Goal: Task Accomplishment & Management: Use online tool/utility

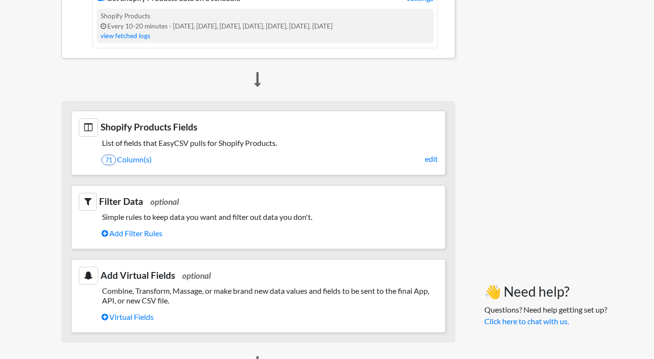
scroll to position [218, 0]
click at [134, 160] on link "71 Column(s)" at bounding box center [269, 159] width 336 height 16
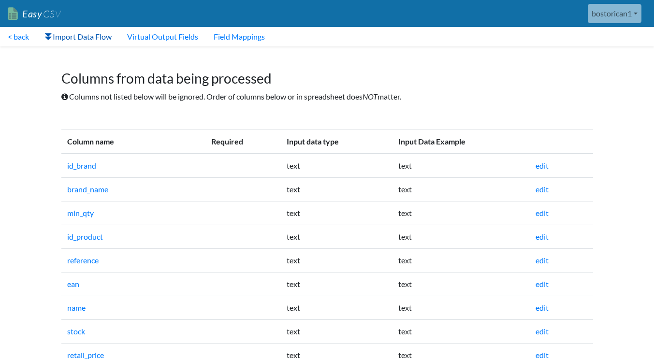
click at [90, 38] on link "Import Data Flow" at bounding box center [78, 36] width 83 height 19
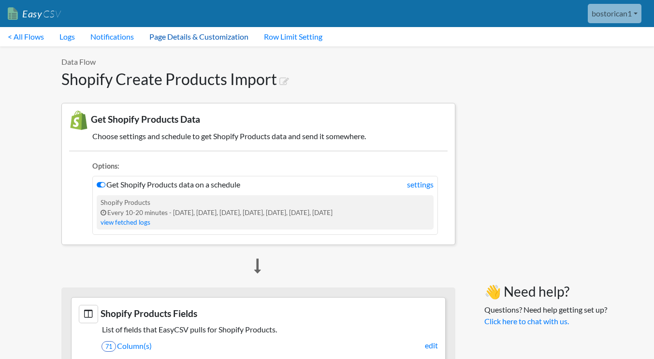
click at [203, 39] on link "Page Details & Customization" at bounding box center [199, 36] width 115 height 19
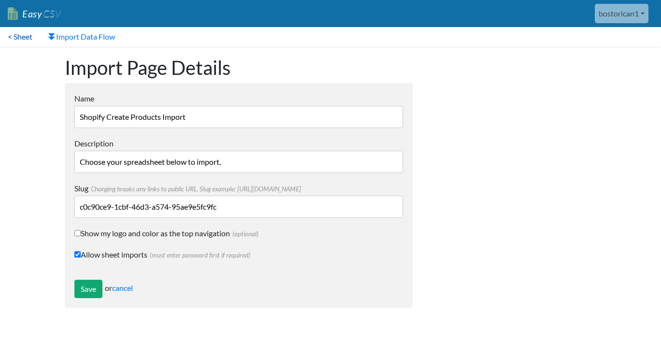
click at [15, 37] on link "< Sheet" at bounding box center [20, 36] width 40 height 19
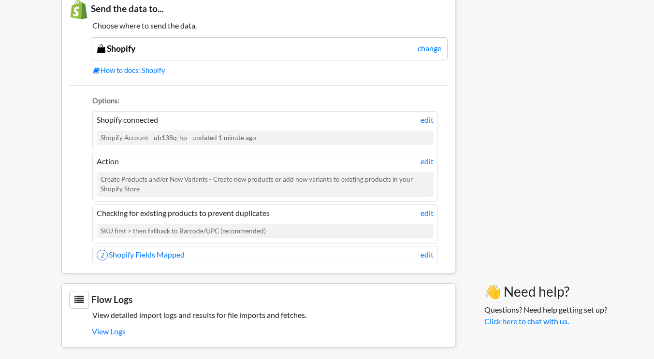
scroll to position [585, 0]
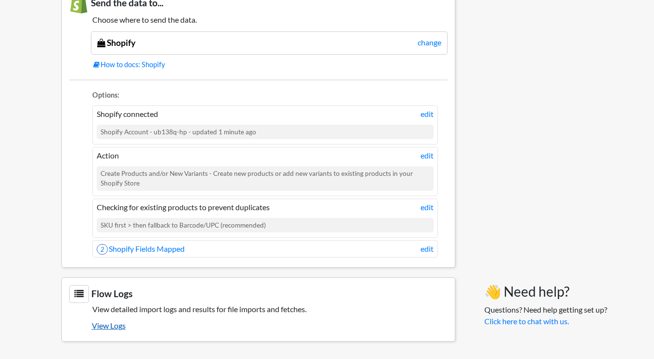
click at [121, 329] on link "View Logs" at bounding box center [270, 325] width 356 height 16
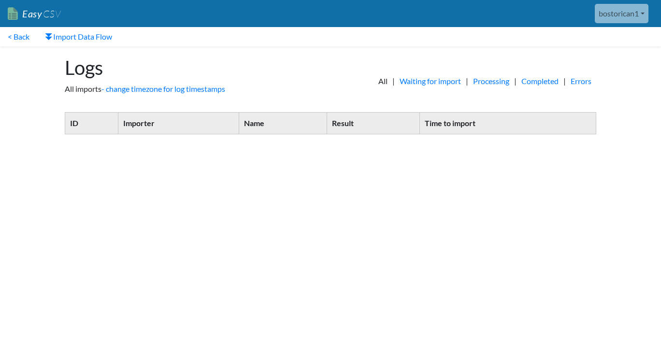
click at [636, 16] on link "bostorican1" at bounding box center [622, 13] width 54 height 19
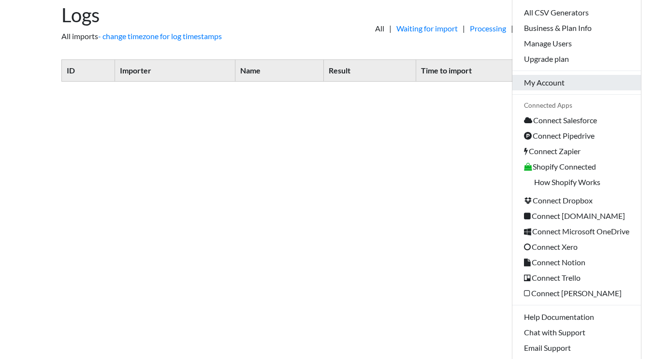
scroll to position [77, 0]
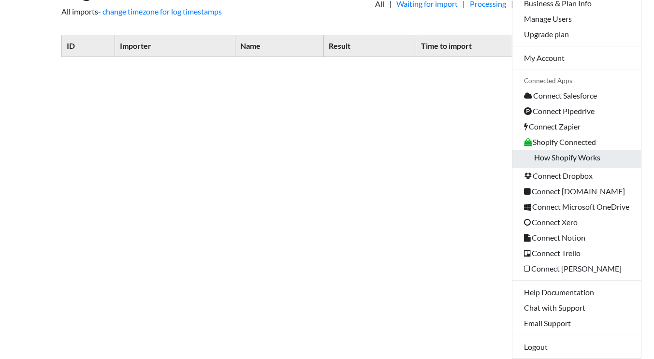
click at [554, 155] on link "How Shopify Works" at bounding box center [576, 159] width 129 height 18
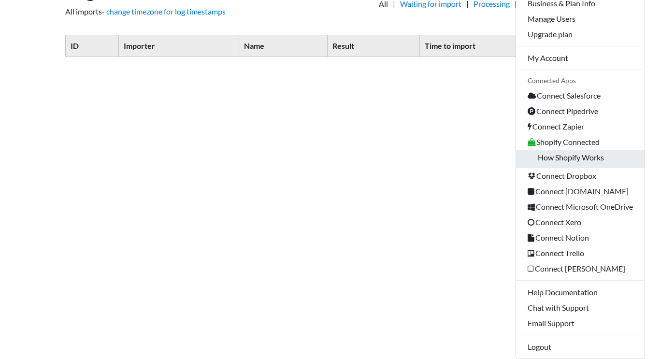
scroll to position [0, 0]
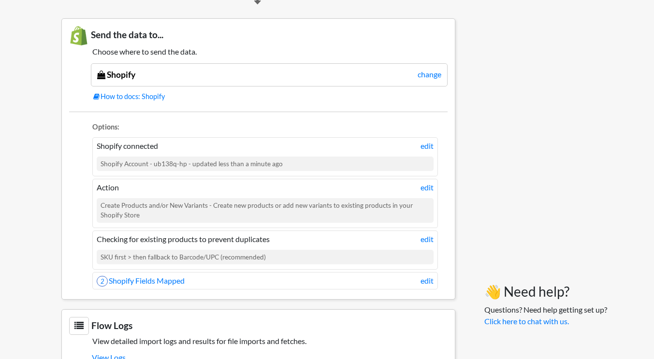
scroll to position [585, 0]
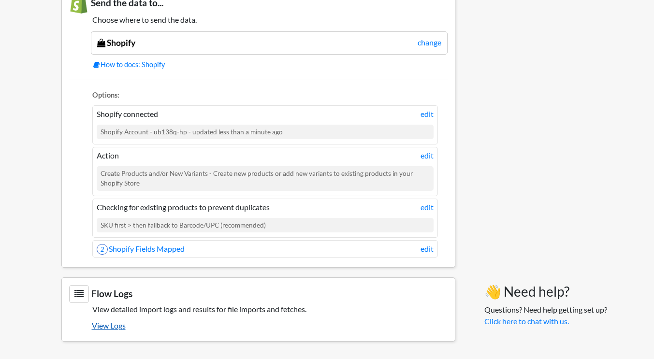
click at [114, 327] on link "View Logs" at bounding box center [270, 325] width 356 height 16
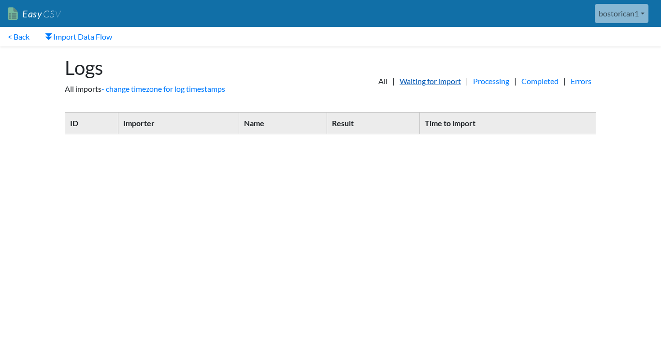
click at [434, 80] on link "Waiting for import" at bounding box center [430, 81] width 71 height 12
click at [248, 86] on link "- change timezone for log timestamps" at bounding box center [228, 88] width 124 height 9
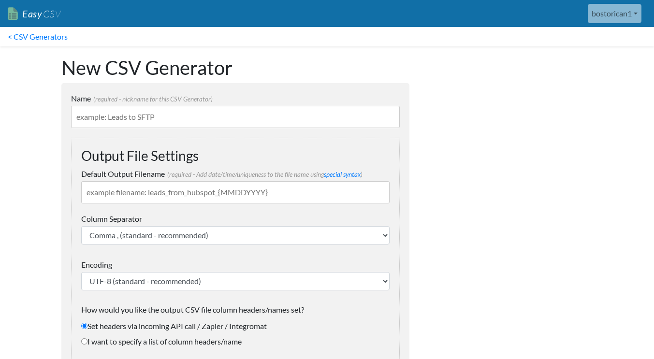
click at [608, 18] on link "bostorican1" at bounding box center [615, 13] width 54 height 19
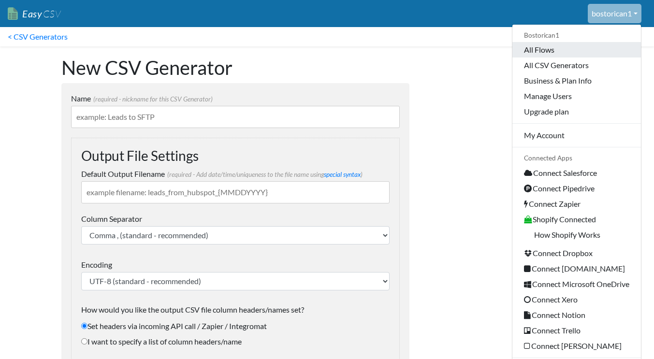
click at [537, 53] on link "All Flows" at bounding box center [576, 49] width 129 height 15
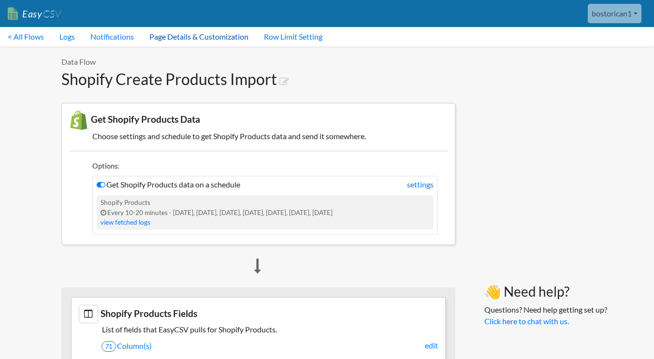
click at [201, 41] on link "Page Details & Customization" at bounding box center [199, 36] width 115 height 19
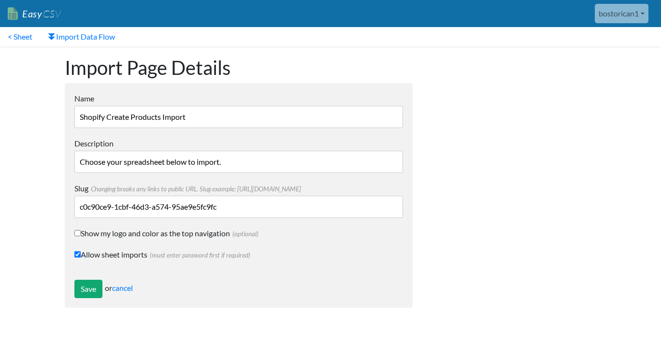
click at [127, 162] on input "Choose your spreadsheet below to import." at bounding box center [238, 162] width 329 height 22
click at [82, 231] on label "Show my logo and color as the top navigation (optional)" at bounding box center [238, 234] width 329 height 12
click at [81, 231] on input "Show my logo and color as the top navigation (optional)" at bounding box center [77, 233] width 6 height 6
checkbox input "true"
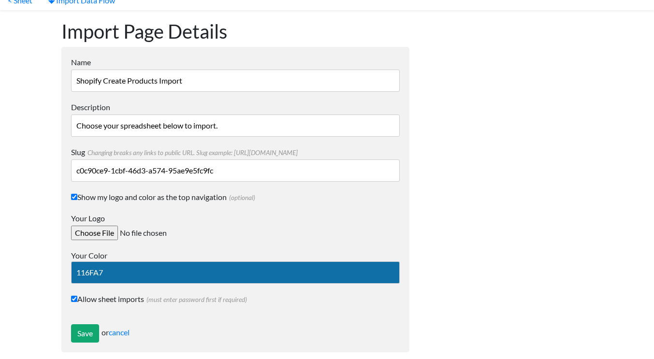
scroll to position [47, 0]
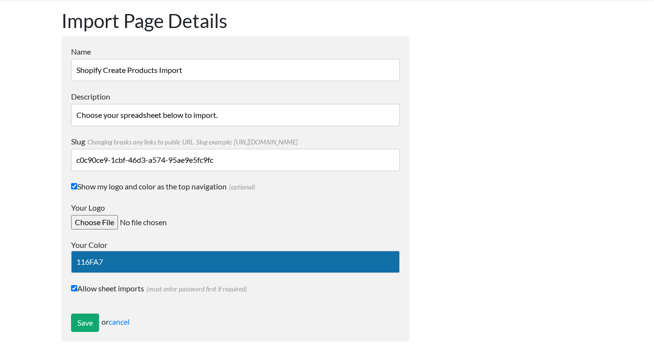
click at [104, 218] on input "Your Logo" at bounding box center [145, 222] width 148 height 14
type input "C:\fakepath\0f76a3bc-5ac1-4e03-9fa3-09c21991b2f4.png"
click at [86, 323] on input "Save" at bounding box center [85, 323] width 28 height 18
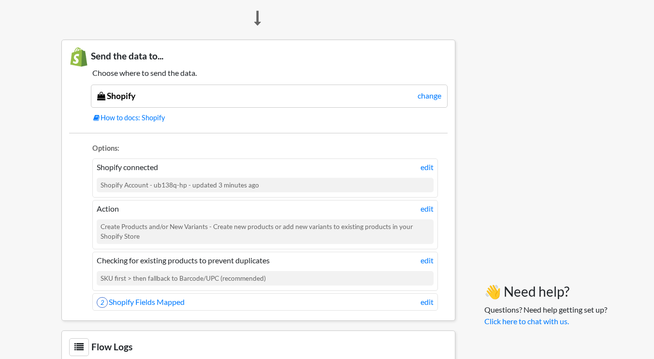
scroll to position [630, 0]
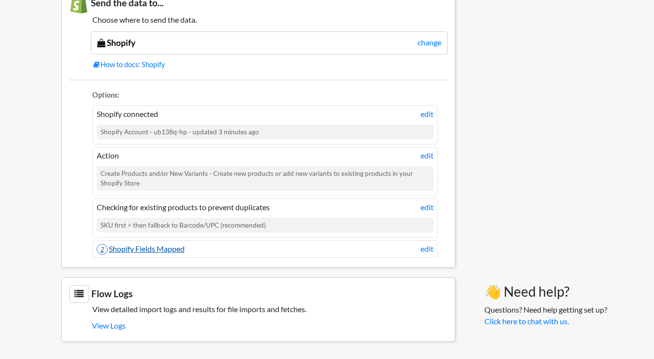
click at [170, 244] on link "2 Shopify Fields Mapped" at bounding box center [141, 248] width 88 height 9
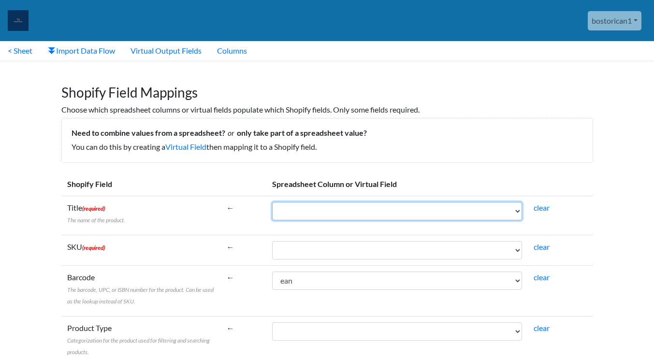
click at [322, 212] on select "id_brand brand_name min_qty id_product reference ean name stock retail_price di…" at bounding box center [397, 211] width 250 height 18
select select "cr_745409"
click at [272, 202] on select "id_brand brand_name min_qty id_product reference ean name stock retail_price di…" at bounding box center [397, 211] width 250 height 18
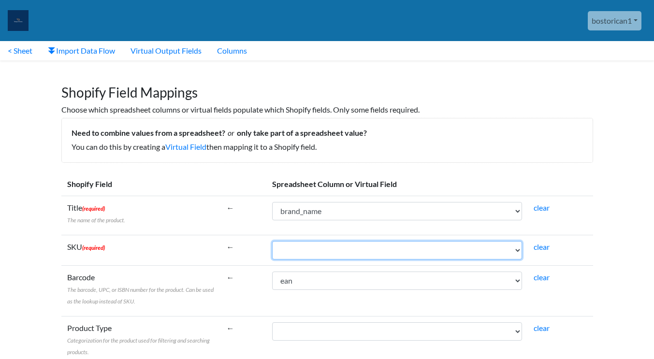
click at [302, 248] on select "id_brand brand_name min_qty id_product reference ean name stock retail_price di…" at bounding box center [397, 250] width 250 height 18
select select "cr_745412"
click at [272, 241] on select "id_brand brand_name min_qty id_product reference ean name stock retail_price di…" at bounding box center [397, 250] width 250 height 18
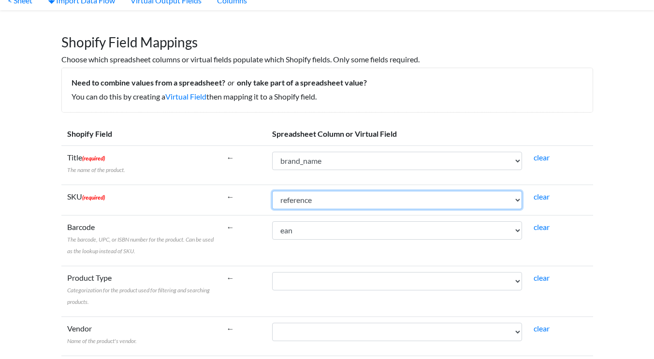
scroll to position [115, 0]
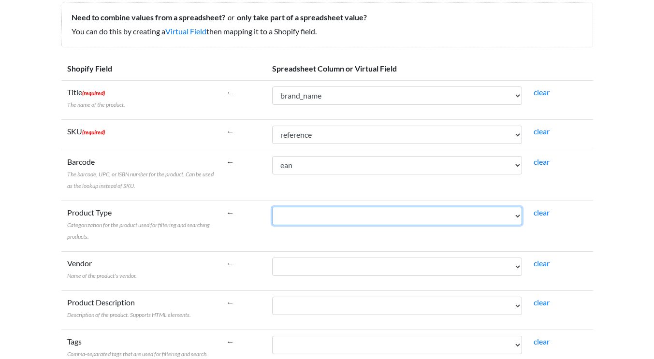
click at [314, 215] on select "id_brand brand_name min_qty id_product reference ean name stock retail_price di…" at bounding box center [397, 216] width 250 height 18
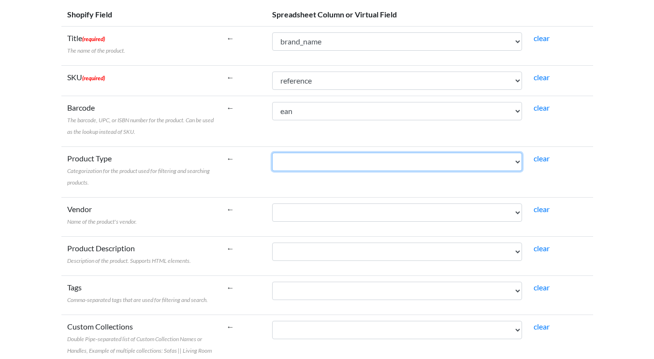
scroll to position [170, 0]
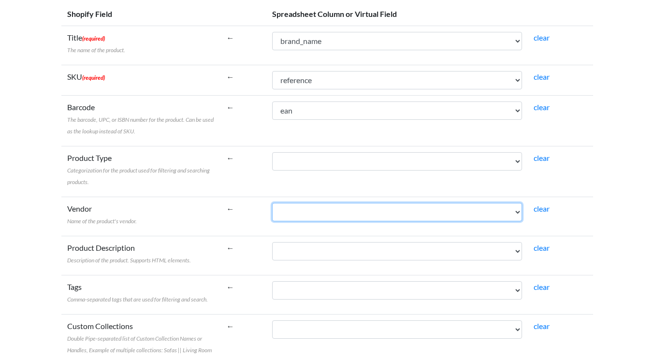
click at [302, 213] on select "id_brand brand_name min_qty id_product reference ean name stock retail_price di…" at bounding box center [397, 212] width 250 height 18
select select "cr_745409"
click at [272, 203] on select "id_brand brand_name min_qty id_product reference ean name stock retail_price di…" at bounding box center [397, 212] width 250 height 18
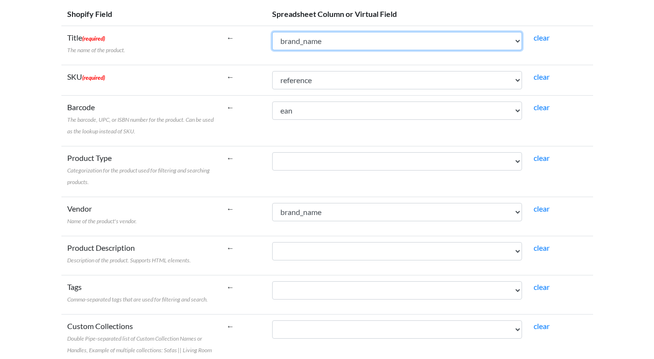
click at [327, 42] on select "id_brand brand_name min_qty id_product reference ean name stock retail_price di…" at bounding box center [397, 41] width 250 height 18
select select "cr_745414"
click at [272, 32] on select "id_brand brand_name min_qty id_product reference ean name stock retail_price di…" at bounding box center [397, 41] width 250 height 18
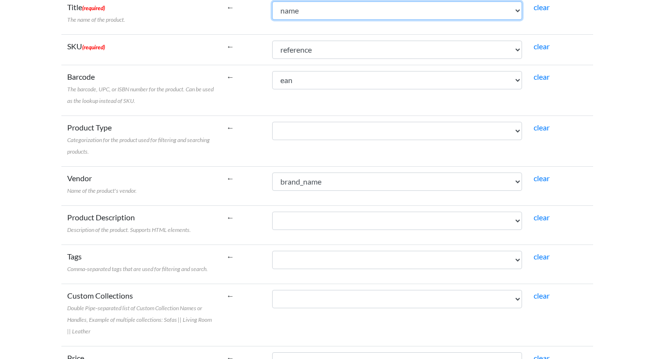
scroll to position [221, 0]
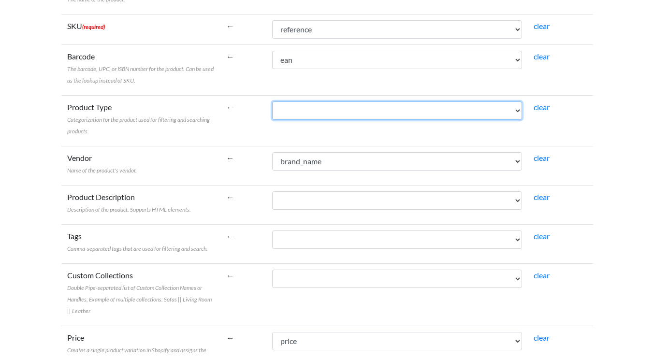
click at [300, 113] on select "id_brand brand_name min_qty id_product reference ean name stock retail_price di…" at bounding box center [397, 110] width 250 height 18
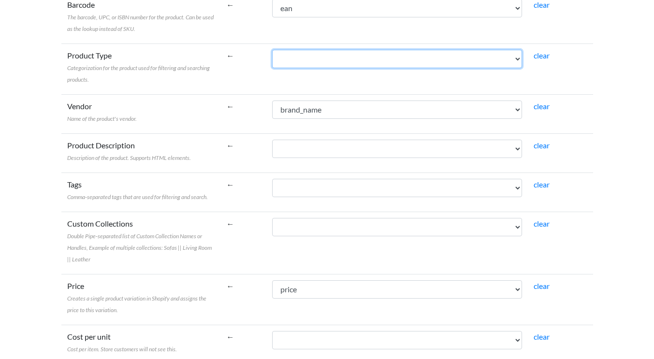
scroll to position [273, 0]
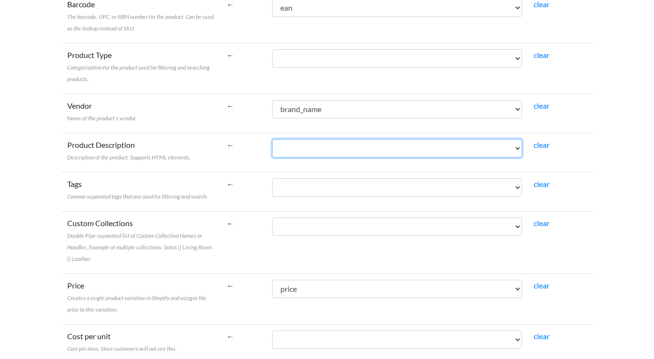
click at [308, 146] on select "id_brand brand_name min_qty id_product reference ean name stock retail_price di…" at bounding box center [397, 148] width 250 height 18
select select "cr_745422"
click at [272, 139] on select "id_brand brand_name min_qty id_product reference ean name stock retail_price di…" at bounding box center [397, 148] width 250 height 18
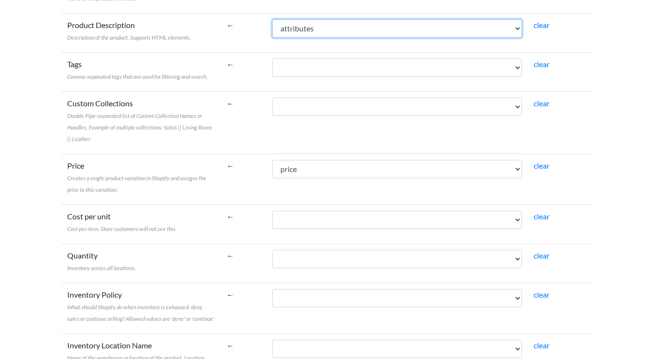
scroll to position [397, 0]
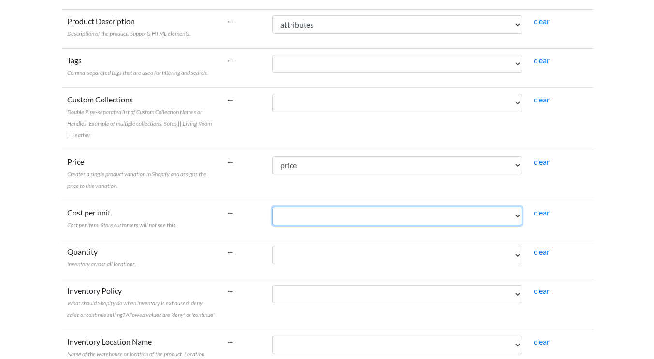
click at [291, 214] on select "id_brand brand_name min_qty id_product reference ean name stock retail_price di…" at bounding box center [397, 216] width 250 height 18
select select "cr_745418"
click at [272, 207] on select "id_brand brand_name min_qty id_product reference ean name stock retail_price di…" at bounding box center [397, 216] width 250 height 18
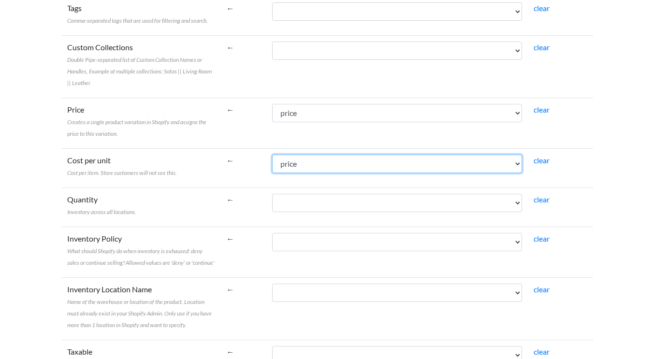
scroll to position [450, 0]
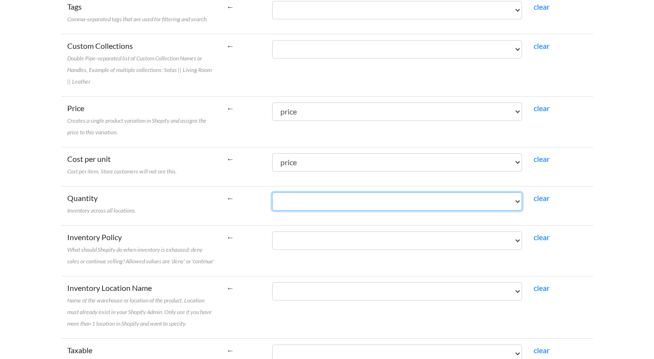
click at [296, 199] on select "id_brand brand_name min_qty id_product reference ean name stock retail_price di…" at bounding box center [397, 201] width 250 height 18
select select "cr_745415"
click at [272, 192] on select "id_brand brand_name min_qty id_product reference ean name stock retail_price di…" at bounding box center [397, 201] width 250 height 18
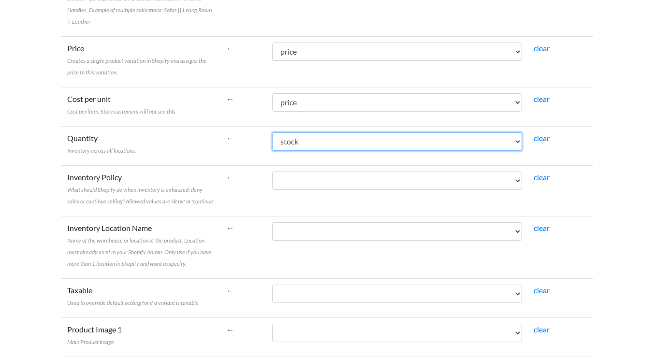
scroll to position [553, 0]
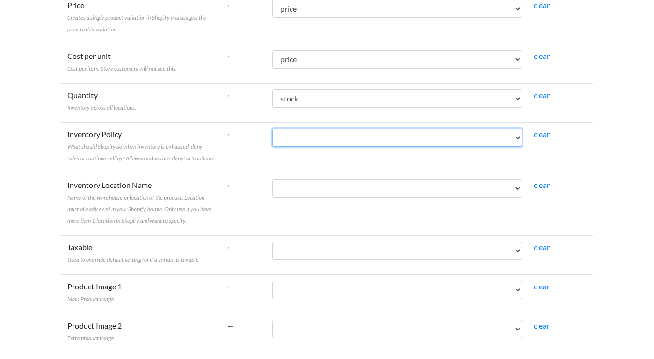
click at [304, 139] on select "id_brand brand_name min_qty id_product reference ean name stock retail_price di…" at bounding box center [397, 138] width 250 height 18
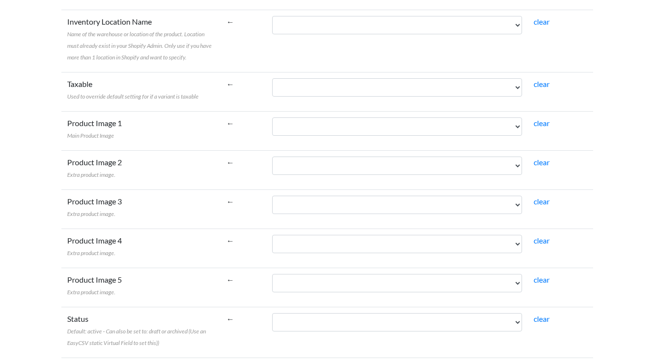
scroll to position [718, 0]
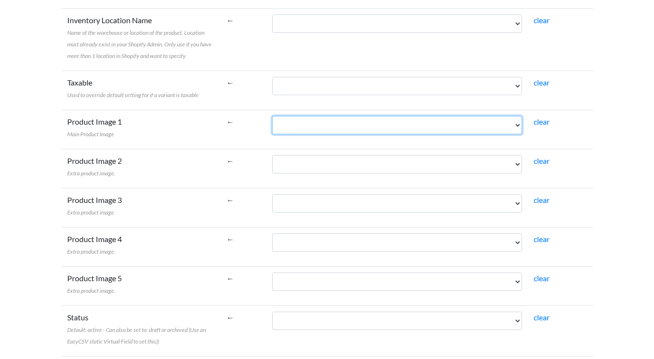
click at [297, 123] on select "id_brand brand_name min_qty id_product reference ean name stock retail_price di…" at bounding box center [397, 125] width 250 height 18
select select "cr_745426"
click at [272, 116] on select "id_brand brand_name min_qty id_product reference ean name stock retail_price di…" at bounding box center [397, 125] width 250 height 18
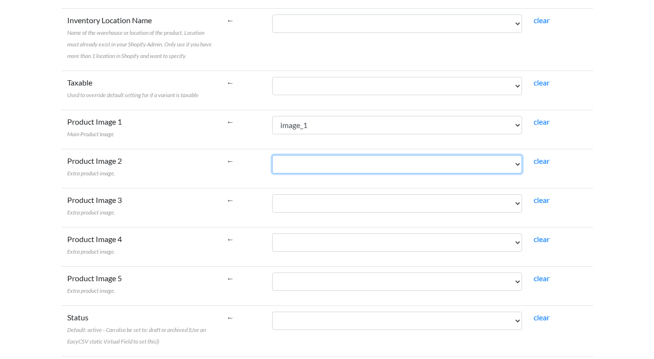
click at [290, 167] on select "id_brand brand_name min_qty id_product reference ean name stock retail_price di…" at bounding box center [397, 164] width 250 height 18
select select "cr_745429"
click at [272, 155] on select "id_brand brand_name min_qty id_product reference ean name stock retail_price di…" at bounding box center [397, 164] width 250 height 18
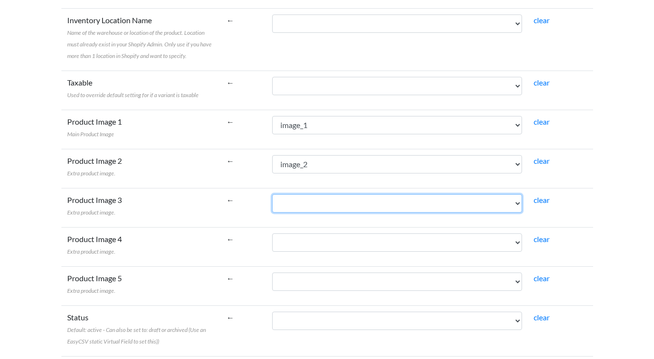
click at [307, 202] on select "id_brand brand_name min_qty id_product reference ean name stock retail_price di…" at bounding box center [397, 203] width 250 height 18
select select "cr_745432"
click at [272, 194] on select "id_brand brand_name min_qty id_product reference ean name stock retail_price di…" at bounding box center [397, 203] width 250 height 18
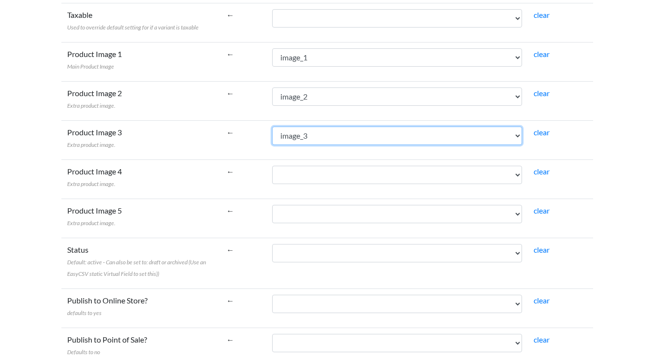
scroll to position [786, 0]
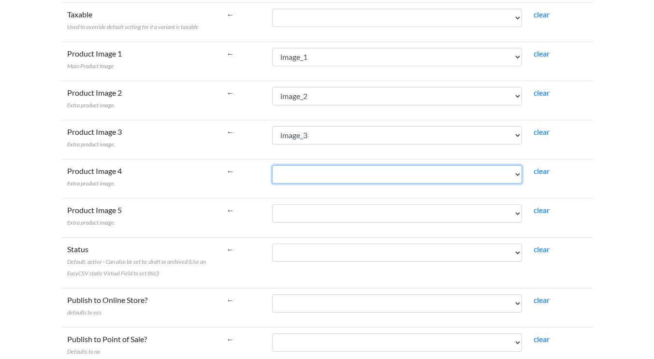
click at [293, 171] on select "id_brand brand_name min_qty id_product reference ean name stock retail_price di…" at bounding box center [397, 174] width 250 height 18
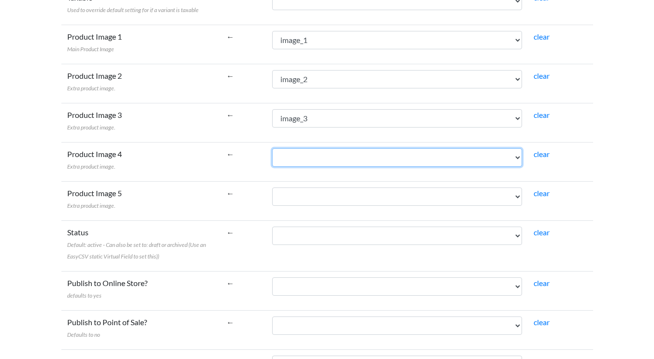
scroll to position [803, 0]
click at [298, 159] on select "id_brand brand_name min_qty id_product reference ean name stock retail_price di…" at bounding box center [397, 158] width 250 height 18
select select "cr_745435"
click at [272, 149] on select "id_brand brand_name min_qty id_product reference ean name stock retail_price di…" at bounding box center [397, 158] width 250 height 18
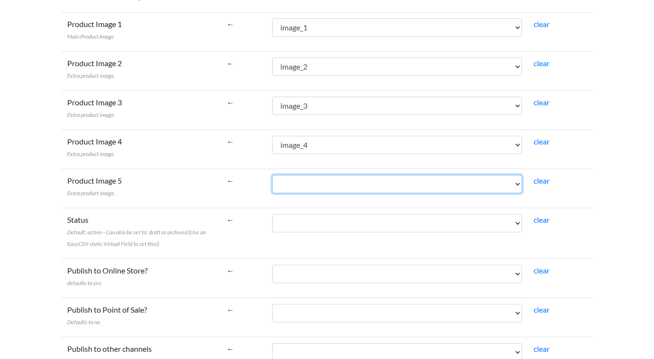
click at [306, 183] on select "id_brand brand_name min_qty id_product reference ean name stock retail_price di…" at bounding box center [397, 184] width 250 height 18
select select "cr_745438"
click at [272, 175] on select "id_brand brand_name min_qty id_product reference ean name stock retail_price di…" at bounding box center [397, 184] width 250 height 18
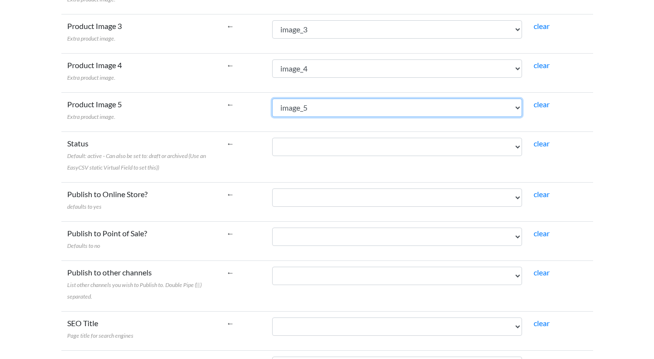
scroll to position [891, 0]
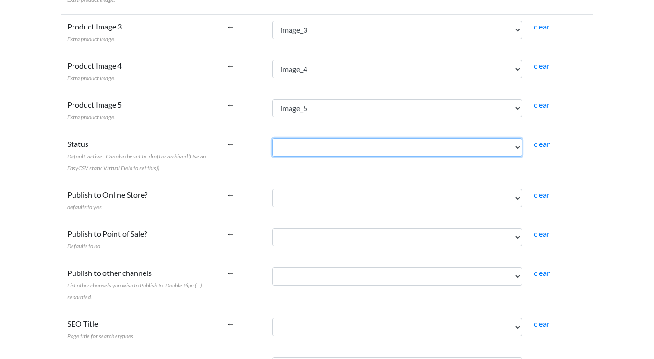
click at [301, 148] on select "id_brand brand_name min_qty id_product reference ean name stock retail_price di…" at bounding box center [397, 147] width 250 height 18
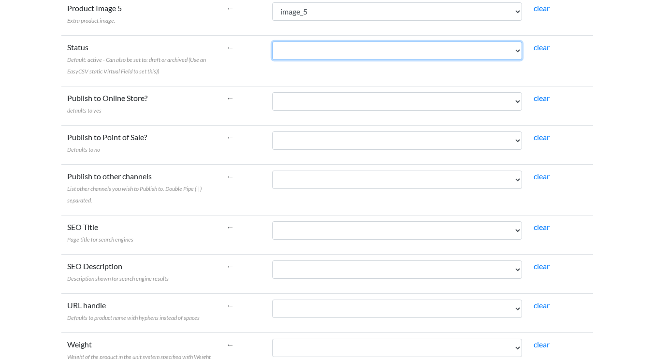
scroll to position [990, 0]
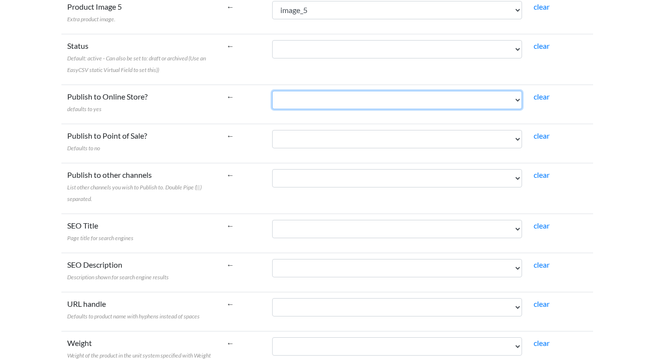
click at [303, 105] on select "id_brand brand_name min_qty id_product reference ean name stock retail_price di…" at bounding box center [397, 100] width 250 height 18
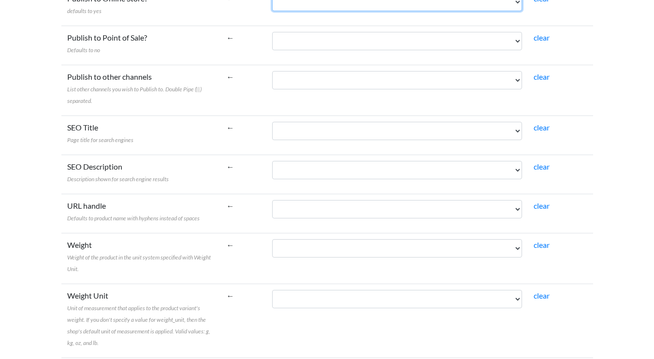
scroll to position [1093, 0]
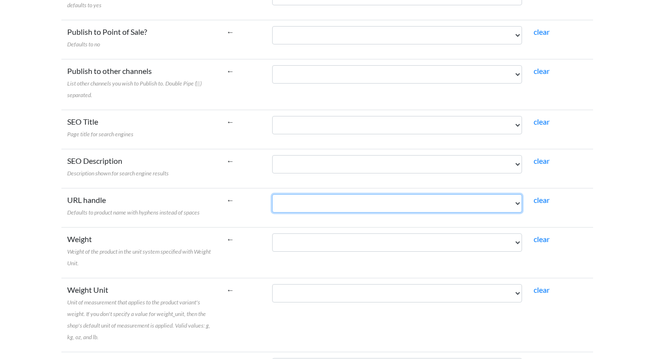
click at [281, 203] on select "id_brand brand_name min_qty id_product reference ean name stock retail_price di…" at bounding box center [397, 203] width 250 height 18
select select "cr_745408"
click at [272, 194] on select "id_brand brand_name min_qty id_product reference ean name stock retail_price di…" at bounding box center [397, 203] width 250 height 18
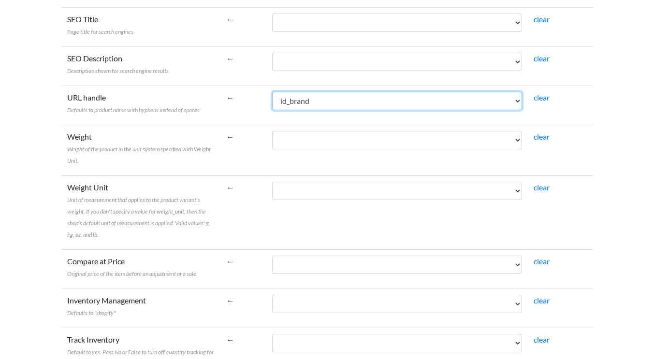
scroll to position [1196, 0]
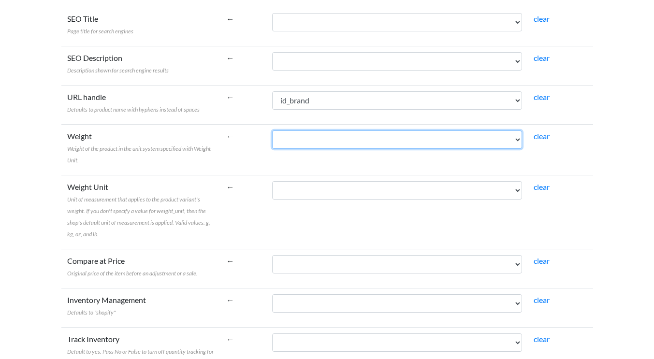
click at [289, 134] on select "id_brand brand_name min_qty id_product reference ean name stock retail_price di…" at bounding box center [397, 139] width 250 height 18
select select "cr_745419"
click at [272, 130] on select "id_brand brand_name min_qty id_product reference ean name stock retail_price di…" at bounding box center [397, 139] width 250 height 18
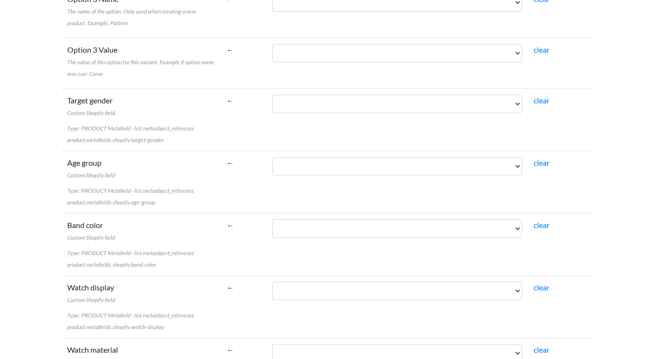
scroll to position [1916, 0]
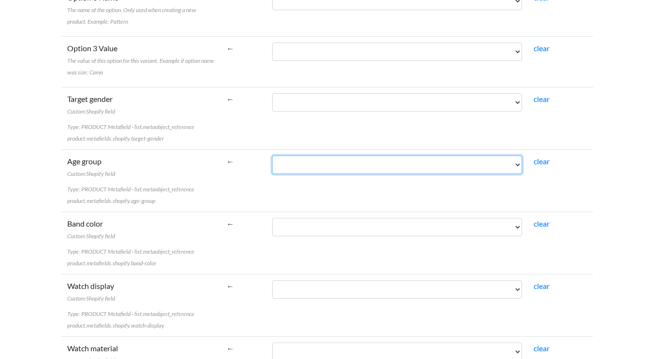
click at [284, 165] on select "id_brand brand_name min_qty id_product reference ean name stock retail_price di…" at bounding box center [397, 165] width 250 height 18
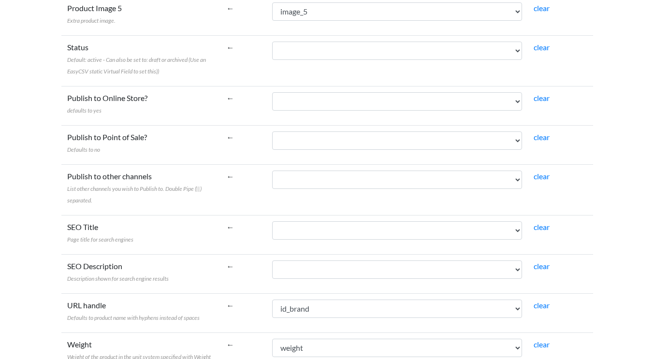
scroll to position [1001, 0]
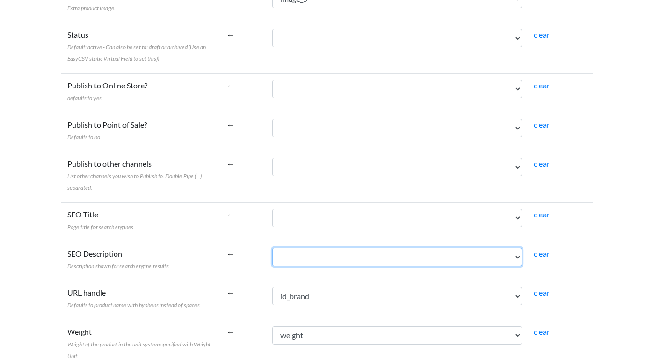
click at [308, 258] on select "id_brand brand_name min_qty id_product reference ean name stock retail_price di…" at bounding box center [397, 257] width 250 height 18
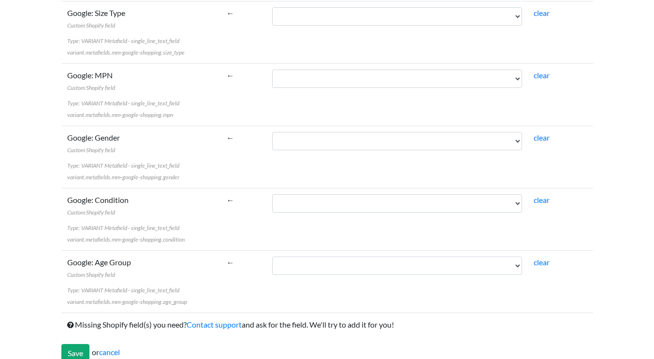
scroll to position [3125, 0]
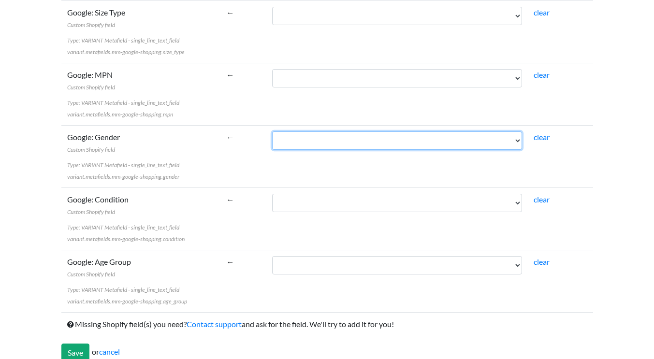
click at [300, 136] on select "id_brand brand_name min_qty id_product reference ean name stock retail_price di…" at bounding box center [397, 140] width 250 height 18
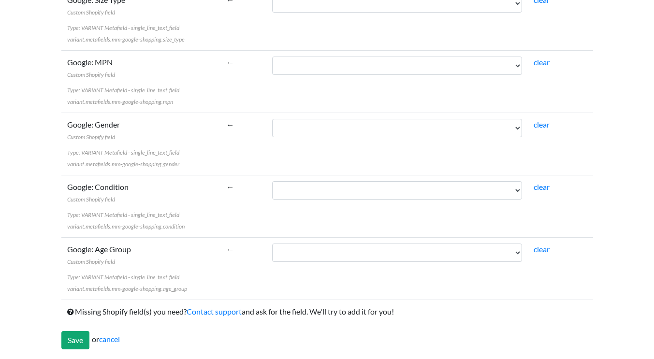
drag, startPoint x: 191, startPoint y: 219, endPoint x: 156, endPoint y: 228, distance: 36.8
click at [156, 228] on span "variant.metafields.mm-google-shopping.condition" at bounding box center [125, 226] width 117 height 7
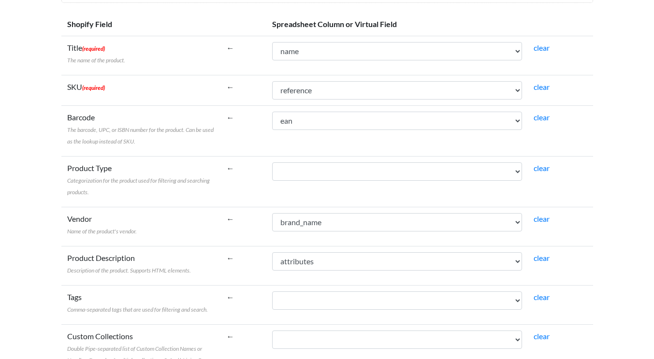
scroll to position [160, 0]
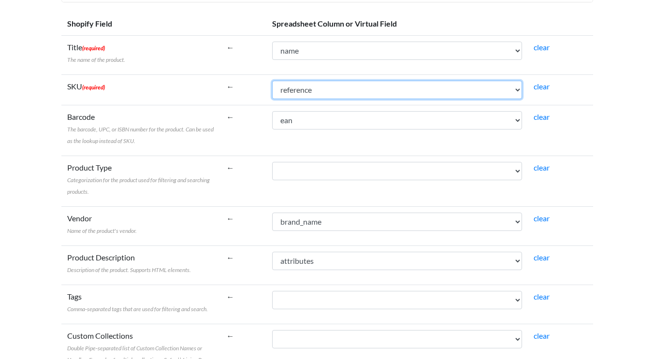
click at [354, 96] on select "id_brand brand_name min_qty id_product reference ean name stock retail_price di…" at bounding box center [397, 90] width 250 height 18
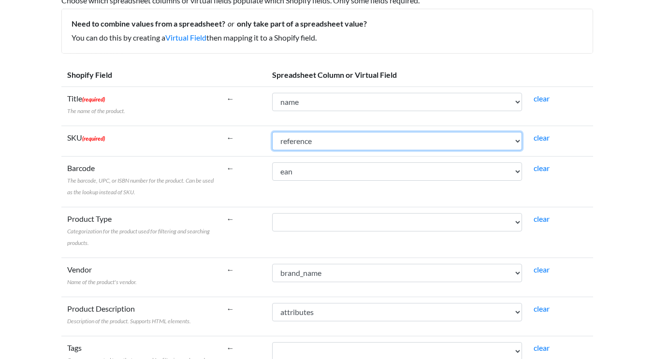
scroll to position [122, 0]
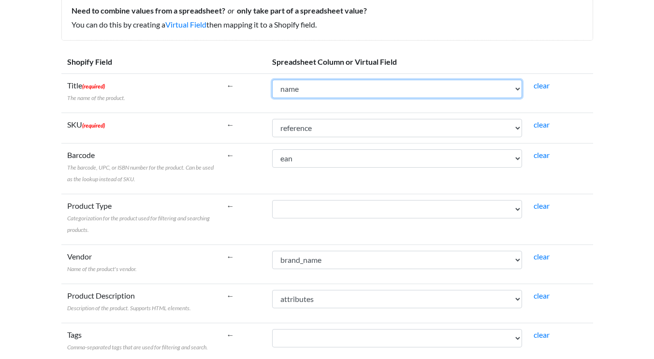
click at [305, 84] on select "id_brand brand_name min_qty id_product reference ean name stock retail_price di…" at bounding box center [397, 89] width 250 height 18
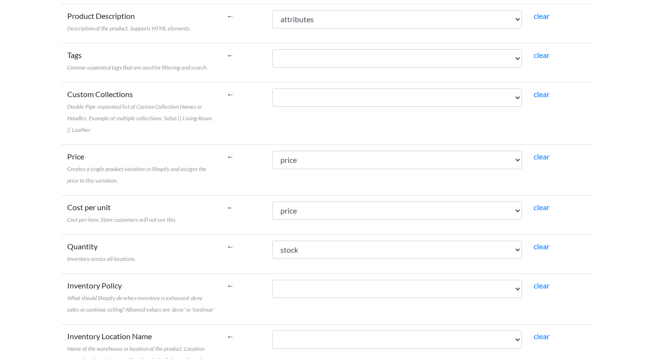
scroll to position [414, 0]
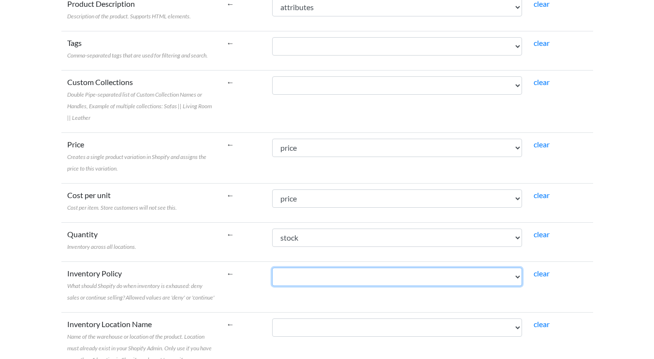
click at [282, 276] on select "id_brand brand_name min_qty id_product reference ean name stock retail_price di…" at bounding box center [397, 277] width 250 height 18
select select "cr_745410"
click at [272, 268] on select "id_brand brand_name min_qty id_product reference ean name stock retail_price di…" at bounding box center [397, 277] width 250 height 18
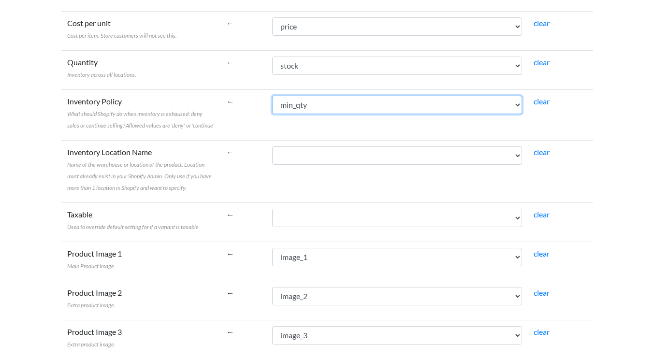
scroll to position [589, 0]
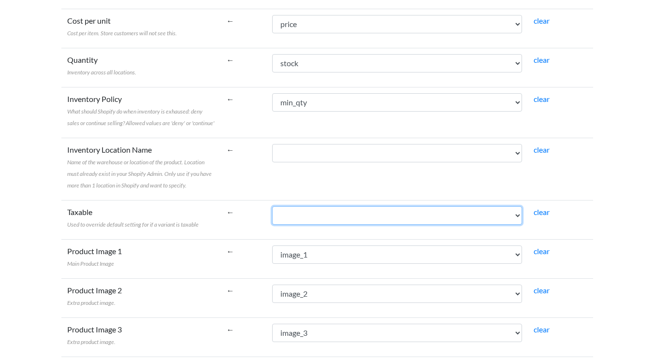
click at [283, 216] on select "id_brand brand_name min_qty id_product reference ean name stock retail_price di…" at bounding box center [397, 215] width 250 height 18
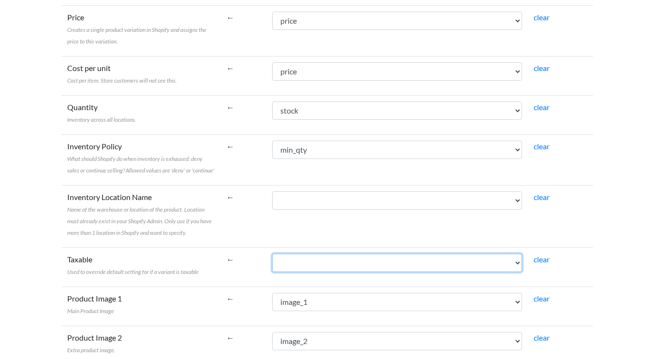
scroll to position [539, 0]
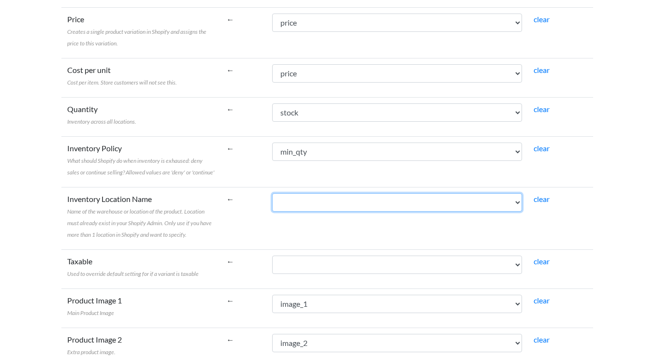
click at [302, 201] on select "id_brand brand_name min_qty id_product reference ean name stock retail_price di…" at bounding box center [397, 202] width 250 height 18
select select "cr_745420"
click at [272, 193] on select "id_brand brand_name min_qty id_product reference ean name stock retail_price di…" at bounding box center [397, 202] width 250 height 18
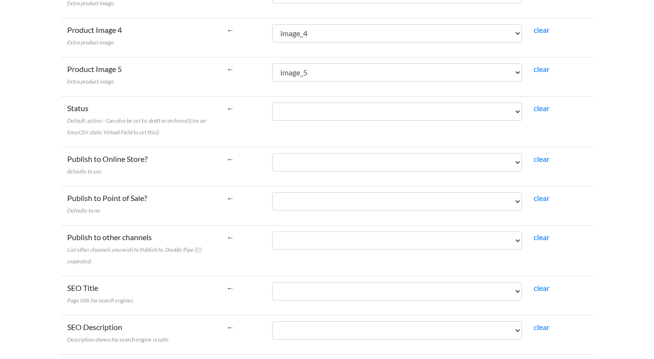
scroll to position [929, 0]
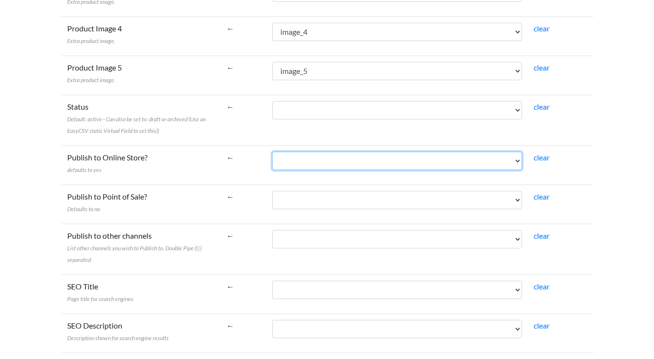
click at [308, 166] on select "id_brand brand_name min_qty id_product reference ean name stock retail_price di…" at bounding box center [397, 161] width 250 height 18
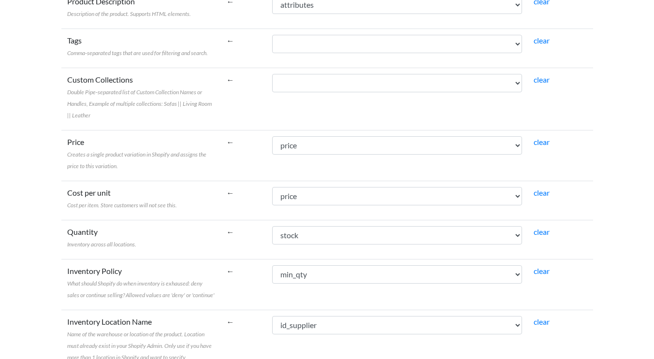
scroll to position [416, 0]
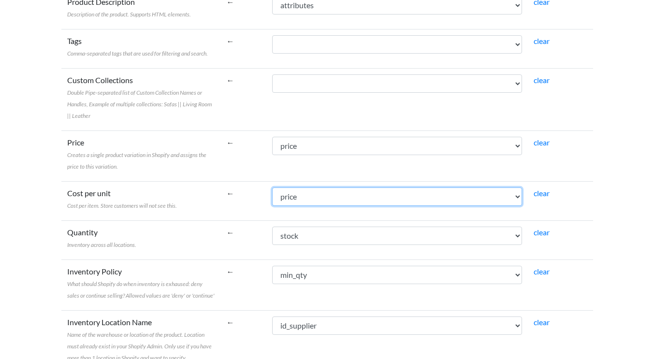
click at [302, 198] on select "id_brand brand_name min_qty id_product reference ean name stock retail_price di…" at bounding box center [397, 196] width 250 height 18
select select "cr_745417"
click at [272, 187] on select "id_brand brand_name min_qty id_product reference ean name stock retail_price di…" at bounding box center [397, 196] width 250 height 18
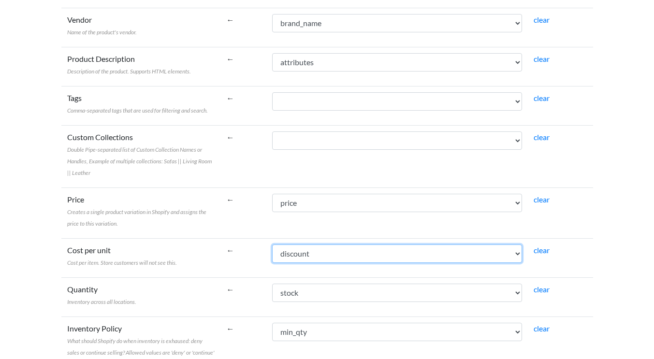
scroll to position [359, 0]
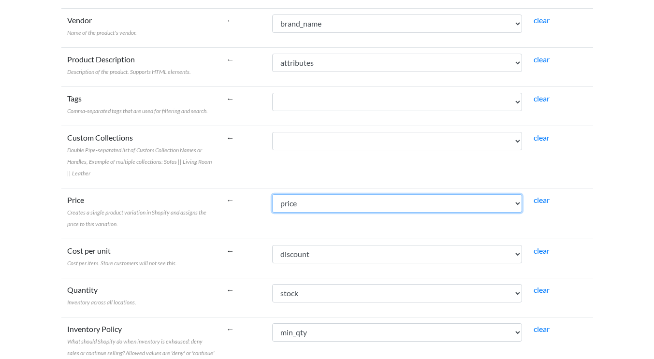
click at [302, 206] on select "id_brand brand_name min_qty id_product reference ean name stock retail_price di…" at bounding box center [397, 203] width 250 height 18
select select "cr_745416"
click at [272, 194] on select "id_brand brand_name min_qty id_product reference ean name stock retail_price di…" at bounding box center [397, 203] width 250 height 18
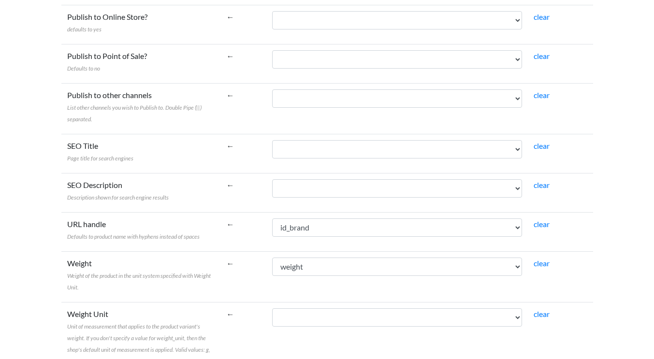
scroll to position [1073, 0]
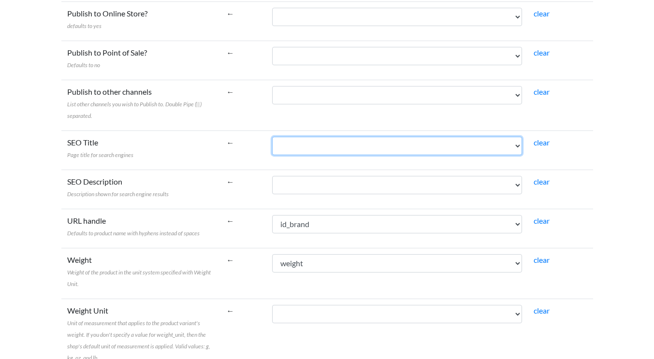
click at [301, 145] on select "id_brand brand_name min_qty id_product reference ean name stock retail_price di…" at bounding box center [397, 146] width 250 height 18
select select "cr_745409"
click at [272, 137] on select "id_brand brand_name min_qty id_product reference ean name stock retail_price di…" at bounding box center [397, 146] width 250 height 18
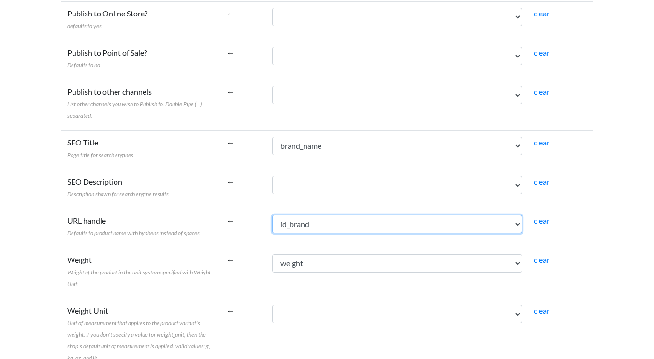
click at [318, 224] on select "id_brand brand_name min_qty id_product reference ean name stock retail_price di…" at bounding box center [397, 224] width 250 height 18
select select "cr_745414"
click at [272, 215] on select "id_brand brand_name min_qty id_product reference ean name stock retail_price di…" at bounding box center [397, 224] width 250 height 18
click at [299, 219] on select "id_brand brand_name min_qty id_product reference ean name stock retail_price di…" at bounding box center [397, 224] width 250 height 18
click at [299, 224] on select "id_brand brand_name min_qty id_product reference ean name stock retail_price di…" at bounding box center [397, 224] width 250 height 18
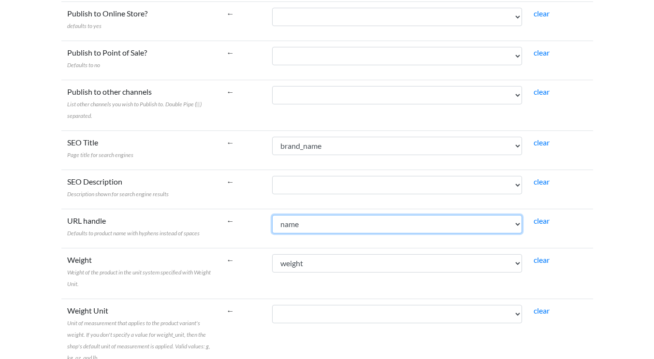
click at [303, 227] on select "id_brand brand_name min_qty id_product reference ean name stock retail_price di…" at bounding box center [397, 224] width 250 height 18
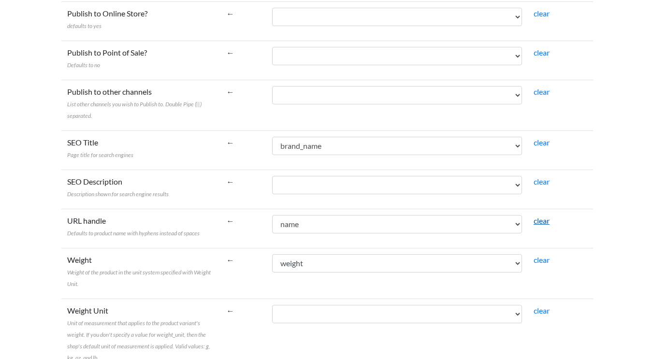
drag, startPoint x: 196, startPoint y: 240, endPoint x: 541, endPoint y: 219, distance: 346.1
click at [541, 219] on link "clear" at bounding box center [541, 220] width 16 height 9
select select
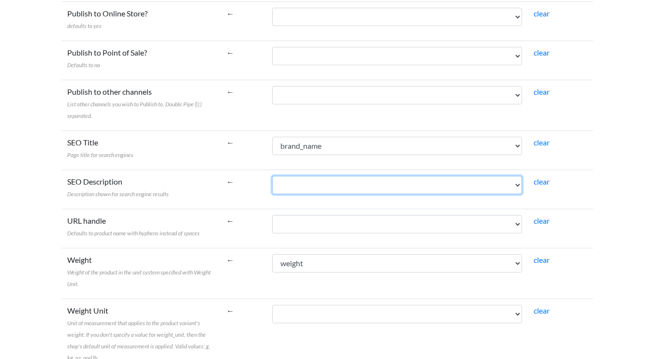
click at [290, 185] on select "id_brand brand_name min_qty id_product reference ean name stock retail_price di…" at bounding box center [397, 185] width 250 height 18
select select "cr_745414"
click at [272, 176] on select "id_brand brand_name min_qty id_product reference ean name stock retail_price di…" at bounding box center [397, 185] width 250 height 18
click at [307, 184] on select "id_brand brand_name min_qty id_product reference ean name stock retail_price di…" at bounding box center [397, 185] width 250 height 18
click at [272, 176] on select "id_brand brand_name min_qty id_product reference ean name stock retail_price di…" at bounding box center [397, 185] width 250 height 18
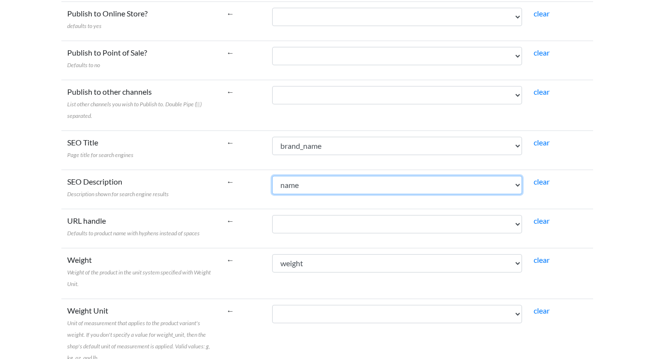
click at [299, 188] on select "id_brand brand_name min_qty id_product reference ean name stock retail_price di…" at bounding box center [397, 185] width 250 height 18
click at [272, 176] on select "id_brand brand_name min_qty id_product reference ean name stock retail_price di…" at bounding box center [397, 185] width 250 height 18
click at [313, 182] on select "id_brand brand_name min_qty id_product reference ean name stock retail_price di…" at bounding box center [397, 185] width 250 height 18
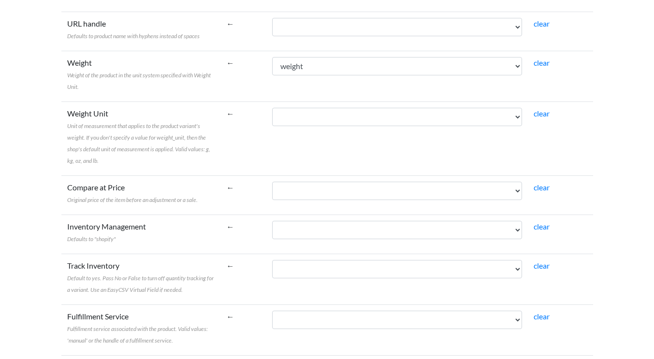
scroll to position [1270, 0]
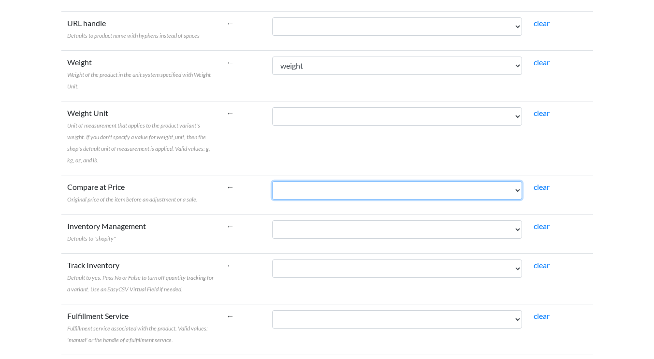
click at [305, 190] on select "id_brand brand_name min_qty id_product reference ean name stock retail_price di…" at bounding box center [397, 190] width 250 height 18
select select "cr_745416"
click at [272, 181] on select "id_brand brand_name min_qty id_product reference ean name stock retail_price di…" at bounding box center [397, 190] width 250 height 18
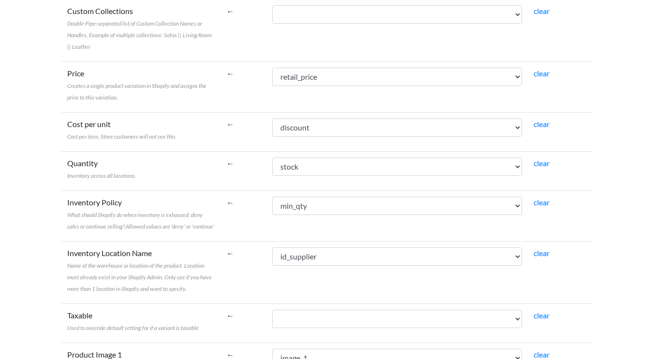
scroll to position [485, 0]
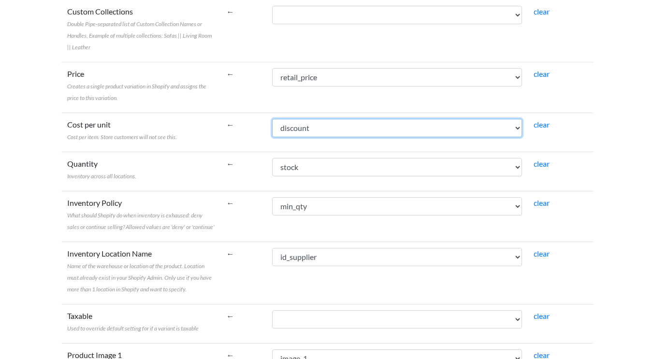
click at [306, 129] on select "id_brand brand_name min_qty id_product reference ean name stock retail_price di…" at bounding box center [397, 128] width 250 height 18
select select "cr_745418"
click at [272, 119] on select "id_brand brand_name min_qty id_product reference ean name stock retail_price di…" at bounding box center [397, 128] width 250 height 18
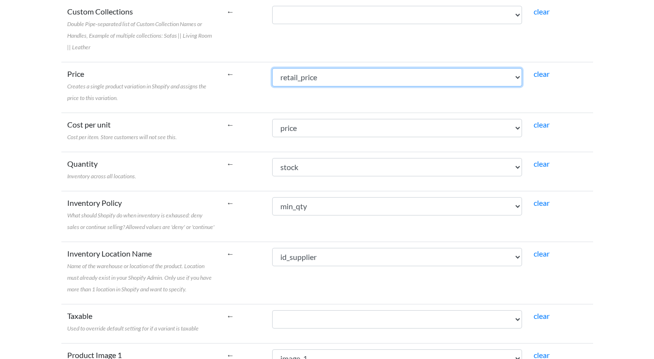
click at [309, 78] on select "id_brand brand_name min_qty id_product reference ean name stock retail_price di…" at bounding box center [397, 77] width 250 height 18
click at [272, 68] on select "id_brand brand_name min_qty id_product reference ean name stock retail_price di…" at bounding box center [397, 77] width 250 height 18
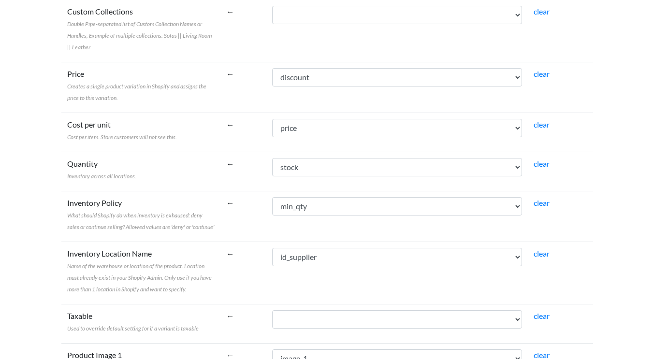
click at [307, 87] on td "id_brand brand_name min_qty id_product reference ean name stock retail_price di…" at bounding box center [396, 87] width 261 height 51
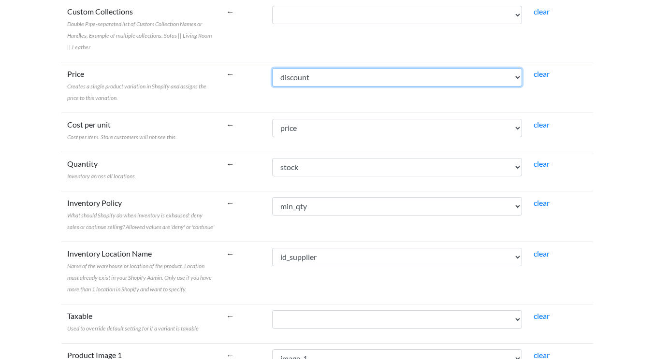
click at [308, 81] on select "id_brand brand_name min_qty id_product reference ean name stock retail_price di…" at bounding box center [397, 77] width 250 height 18
select select "cr_745418"
click at [272, 68] on select "id_brand brand_name min_qty id_product reference ean name stock retail_price di…" at bounding box center [397, 77] width 250 height 18
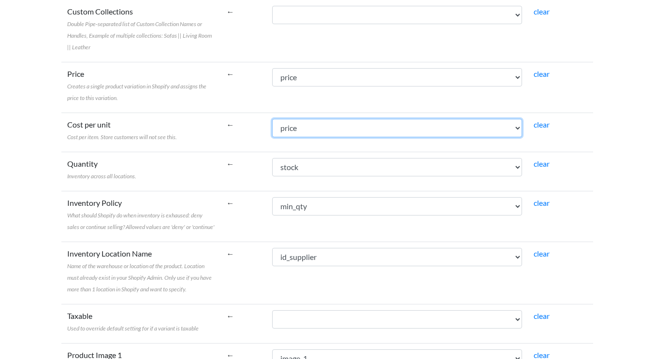
click at [302, 127] on select "id_brand brand_name min_qty id_product reference ean name stock retail_price di…" at bounding box center [397, 128] width 250 height 18
select select "cr_745417"
click at [272, 119] on select "id_brand brand_name min_qty id_product reference ean name stock retail_price di…" at bounding box center [397, 128] width 250 height 18
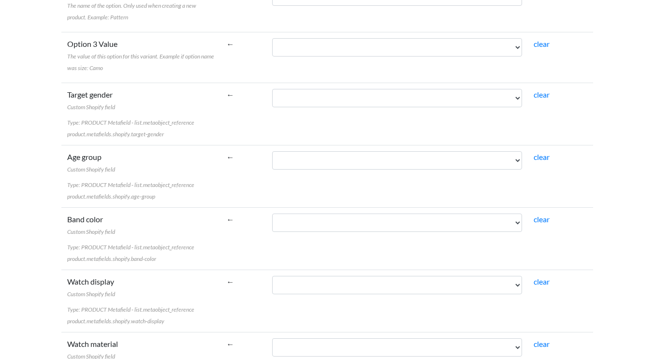
scroll to position [1920, 0]
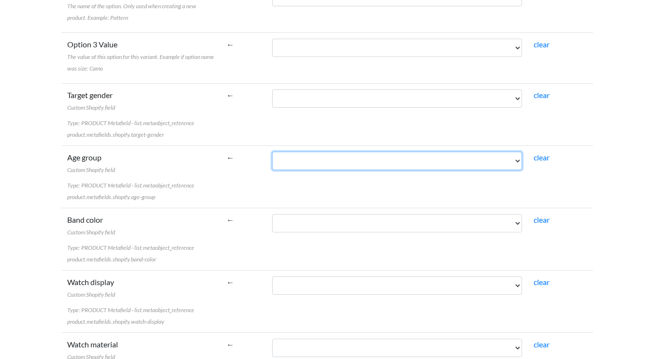
click at [316, 163] on select "id_brand brand_name min_qty id_product reference ean name stock retail_price di…" at bounding box center [397, 161] width 250 height 18
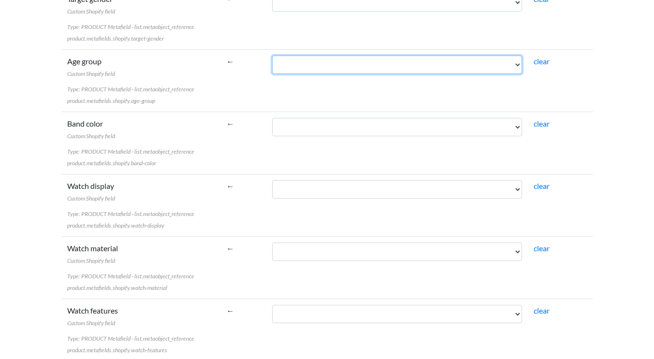
scroll to position [2017, 0]
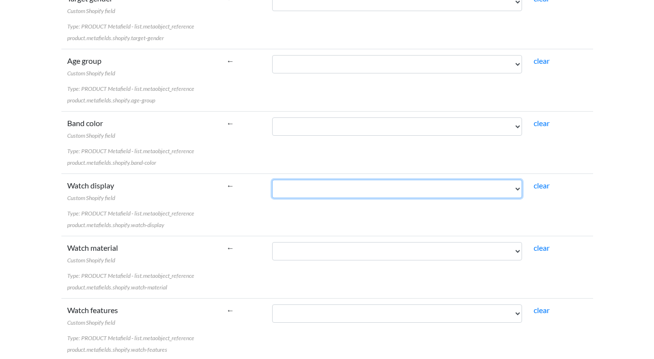
click at [283, 190] on select "id_brand brand_name min_qty id_product reference ean name stock retail_price di…" at bounding box center [397, 189] width 250 height 18
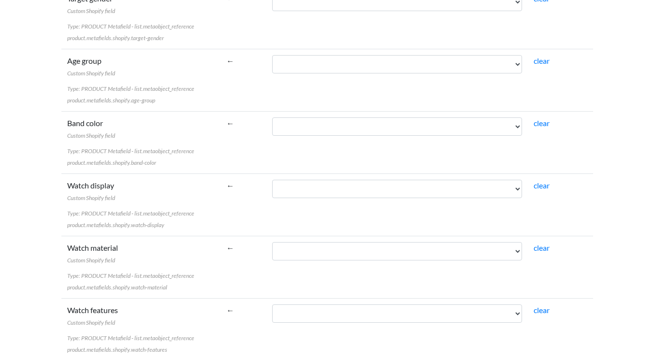
click at [218, 216] on td "Watch display Custom Shopify field Type: PRODUCT Metafield - list.metaobject_re…" at bounding box center [140, 204] width 159 height 62
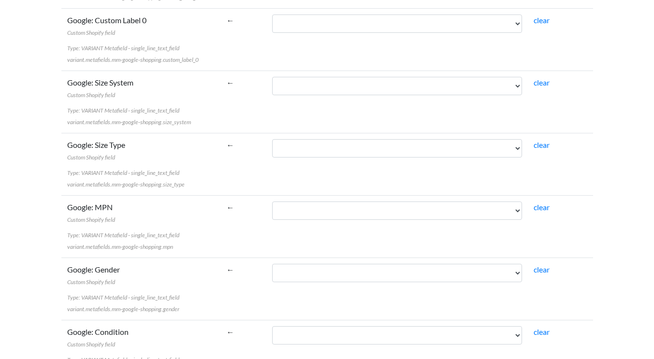
scroll to position [3137, 0]
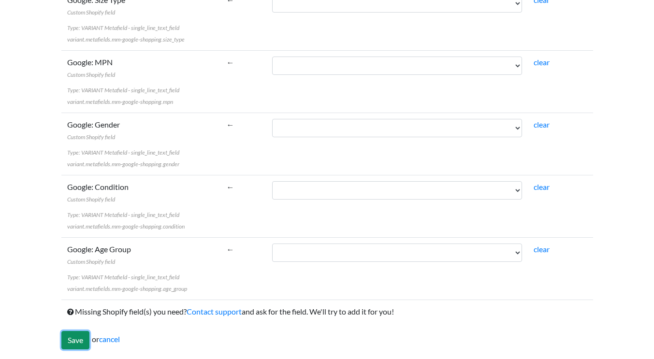
click at [71, 338] on input "Save" at bounding box center [75, 340] width 28 height 18
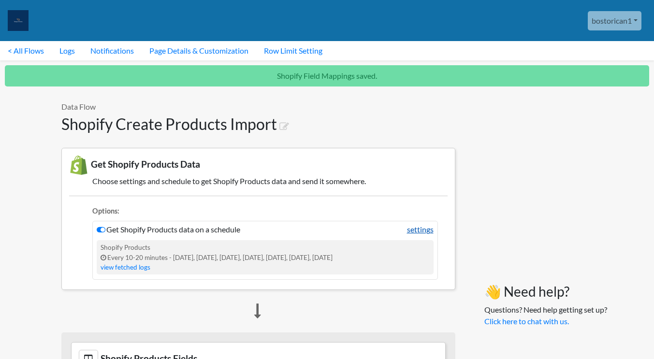
click at [422, 232] on link "settings" at bounding box center [420, 230] width 27 height 12
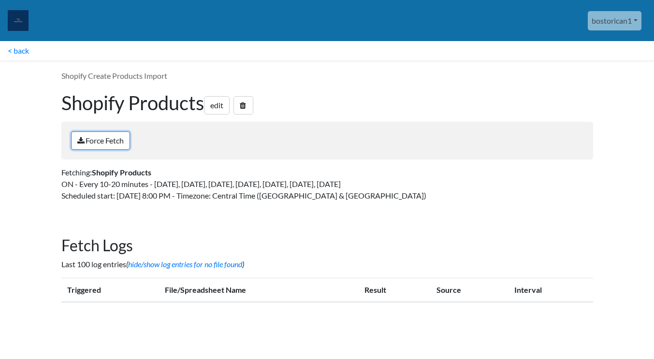
click at [117, 141] on link "Force Fetch" at bounding box center [100, 140] width 59 height 18
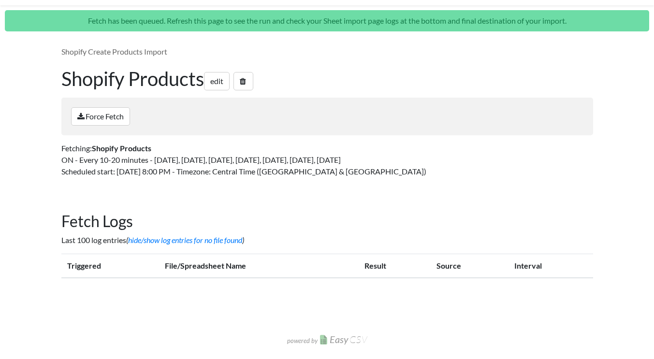
scroll to position [57, 0]
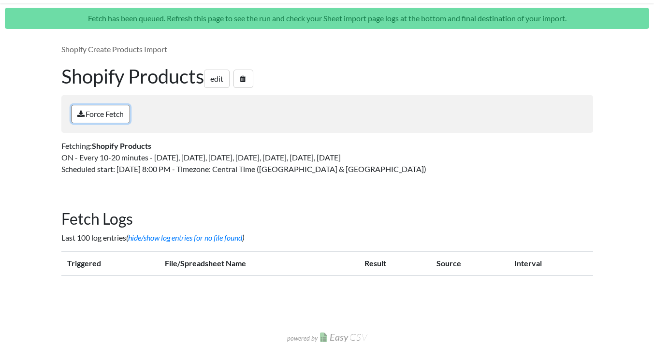
click at [107, 109] on link "Force Fetch" at bounding box center [100, 114] width 59 height 18
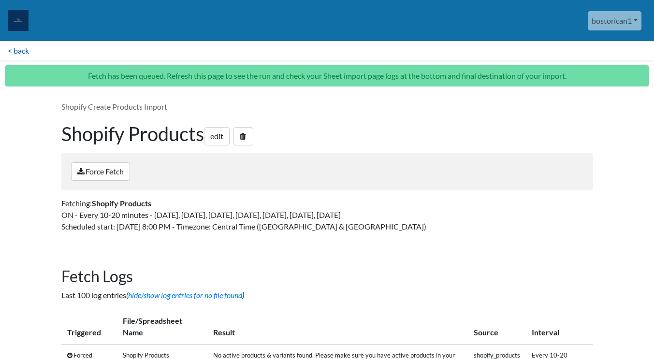
click at [16, 48] on link "< back" at bounding box center [18, 50] width 37 height 19
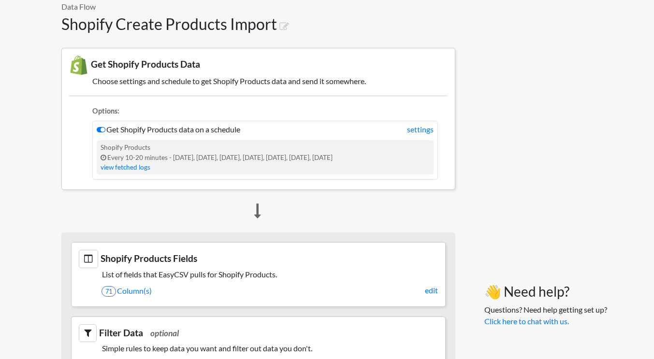
scroll to position [70, 0]
click at [425, 131] on link "settings" at bounding box center [420, 129] width 27 height 12
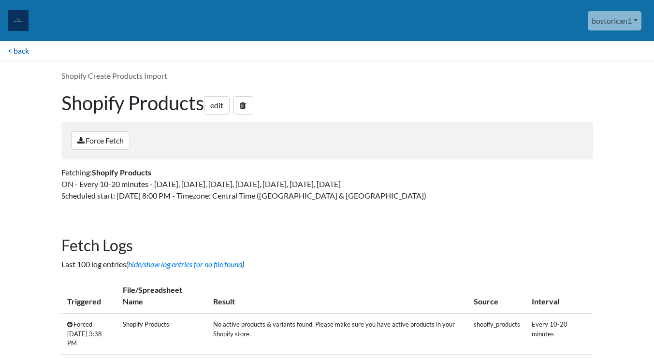
click at [25, 55] on link "< back" at bounding box center [18, 50] width 37 height 19
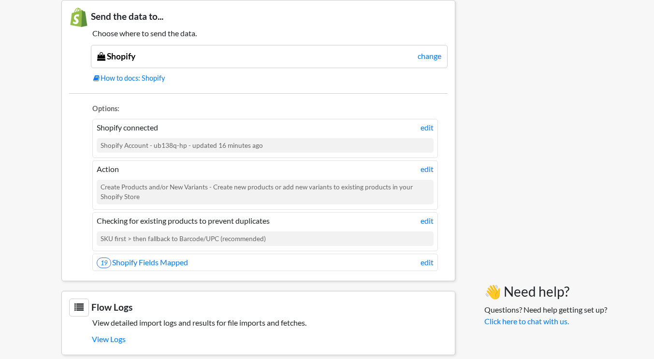
scroll to position [586, 0]
click at [426, 169] on link "edit" at bounding box center [426, 169] width 13 height 12
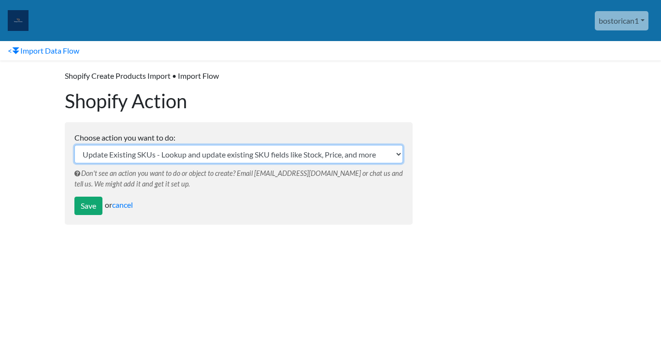
click at [394, 153] on select "Update Existing SKUs - Lookup and update existing SKU fields like Stock, Price,…" at bounding box center [238, 154] width 329 height 18
click at [74, 145] on select "Update Existing SKUs - Lookup and update existing SKU fields like Stock, Price,…" at bounding box center [238, 154] width 329 height 18
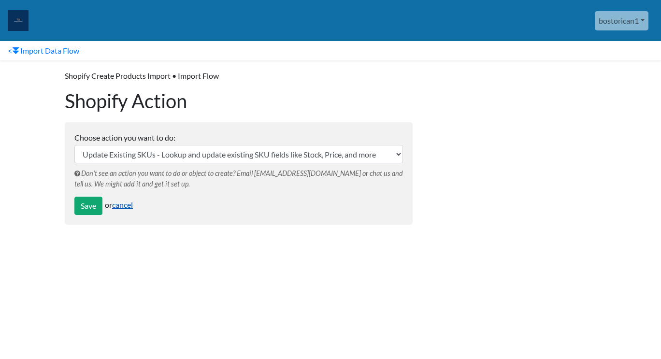
click at [125, 205] on link "cancel" at bounding box center [122, 204] width 21 height 9
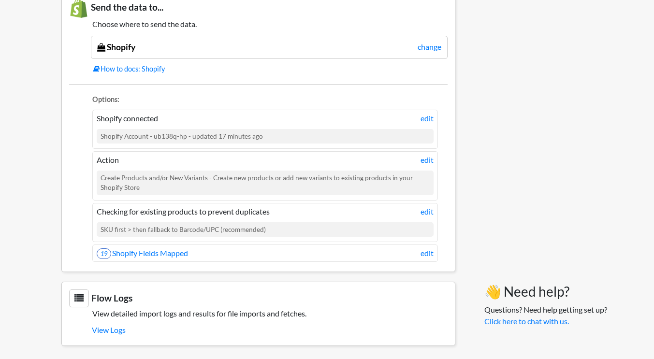
scroll to position [595, 0]
click at [429, 210] on link "edit" at bounding box center [426, 211] width 13 height 12
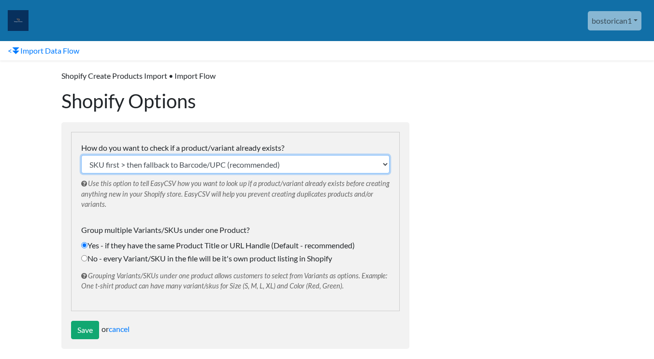
click at [293, 164] on select "SKU first > then fallback to Barcode/UPC (recommended) Barcode/UPC First > then…" at bounding box center [235, 164] width 308 height 18
click at [301, 163] on select "SKU first > then fallback to Barcode/UPC (recommended) Barcode/UPC First > then…" at bounding box center [235, 164] width 308 height 18
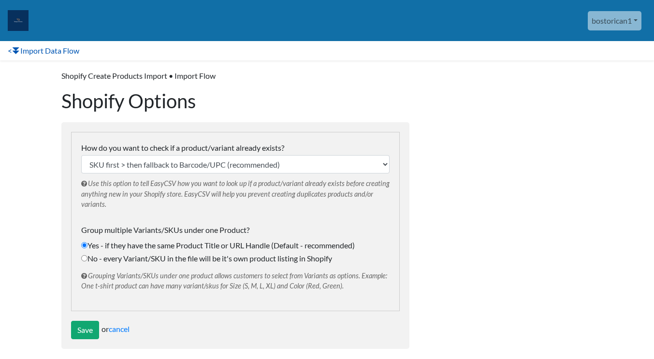
click at [13, 46] on link "< Import Data Flow" at bounding box center [43, 50] width 87 height 19
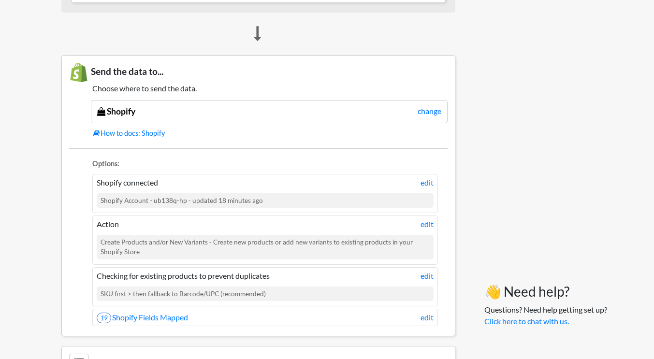
scroll to position [530, 0]
click at [427, 183] on link "edit" at bounding box center [426, 183] width 13 height 12
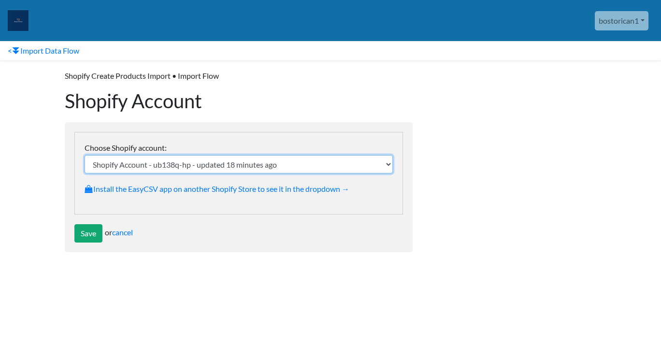
click at [387, 162] on select "Shopify Account - ub138q-hp - updated 18 minutes ago" at bounding box center [239, 164] width 308 height 18
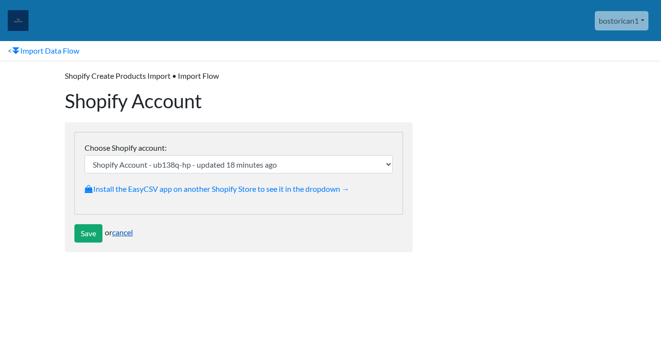
click at [130, 233] on link "cancel" at bounding box center [122, 232] width 21 height 9
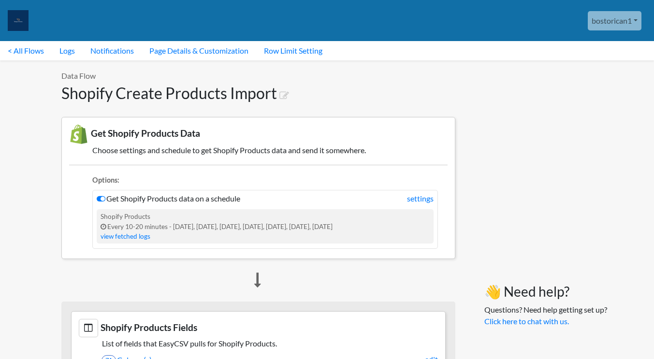
scroll to position [586, 0]
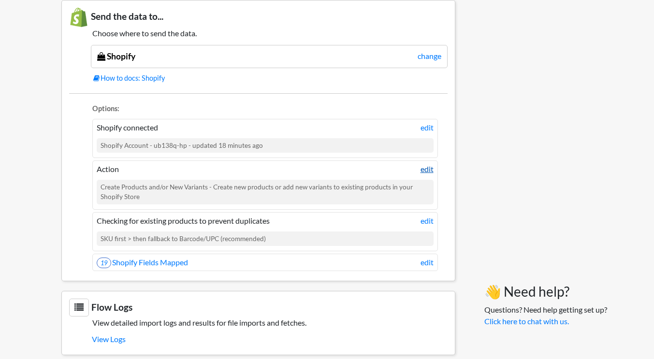
click at [428, 172] on link "edit" at bounding box center [426, 169] width 13 height 12
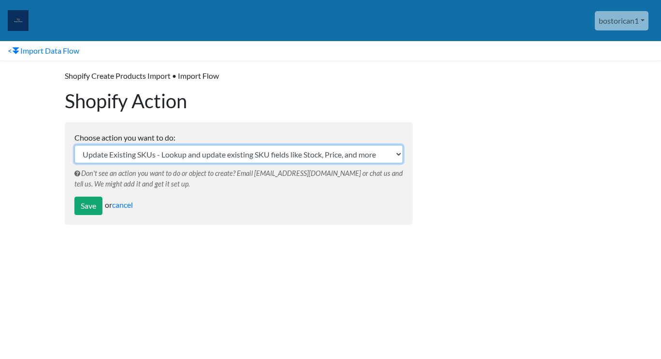
click at [218, 148] on select "Update Existing SKUs - Lookup and update existing SKU fields like Stock, Price,…" at bounding box center [238, 154] width 329 height 18
select select "103"
click at [74, 145] on select "Update Existing SKUs - Lookup and update existing SKU fields like Stock, Price,…" at bounding box center [238, 154] width 329 height 18
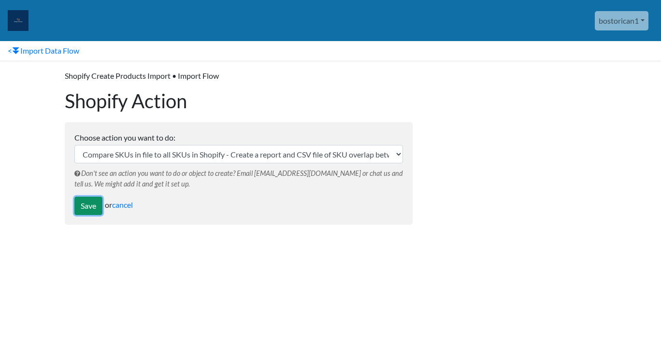
click at [86, 205] on input "Save" at bounding box center [88, 206] width 28 height 18
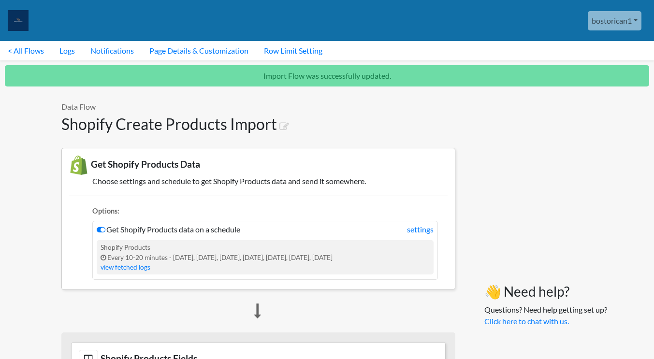
scroll to position [589, 0]
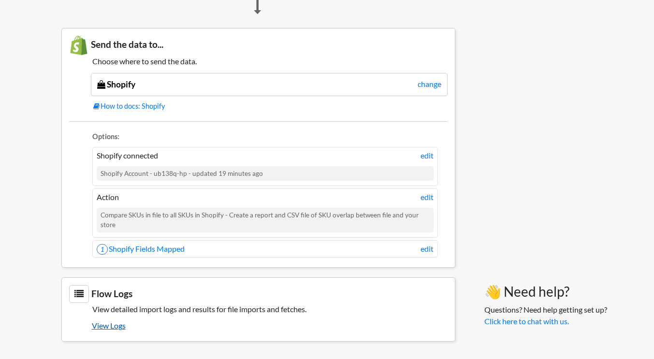
click at [106, 325] on link "View Logs" at bounding box center [270, 325] width 356 height 16
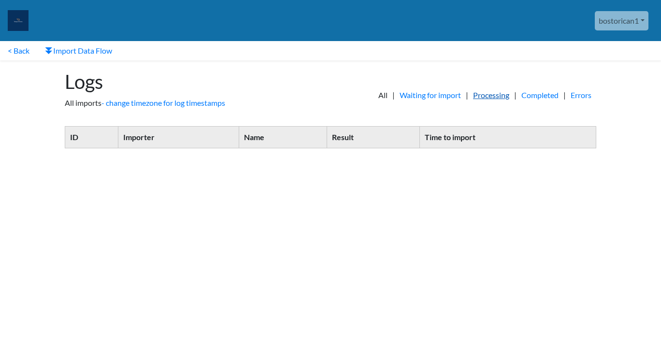
click at [488, 96] on link "Processing" at bounding box center [491, 95] width 46 height 12
click at [540, 93] on link "Completed" at bounding box center [540, 95] width 47 height 12
click at [583, 97] on link "Errors" at bounding box center [581, 95] width 30 height 12
click at [74, 49] on link "Import Data Flow" at bounding box center [78, 50] width 83 height 19
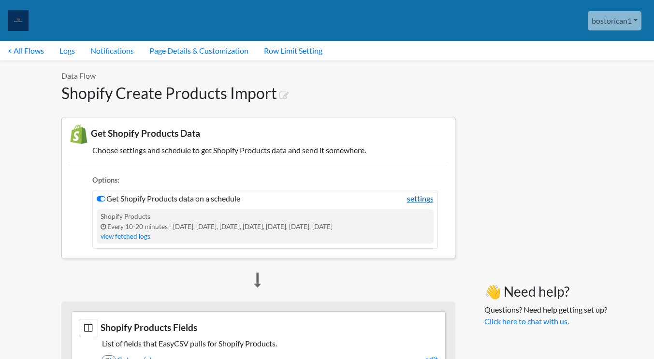
click at [422, 196] on link "settings" at bounding box center [420, 199] width 27 height 12
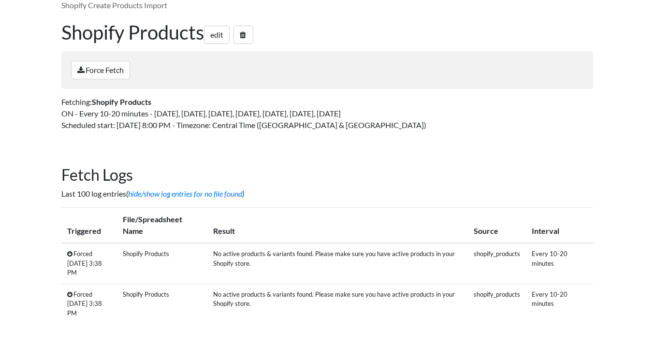
scroll to position [70, 0]
click at [107, 70] on link "Force Fetch" at bounding box center [100, 70] width 59 height 18
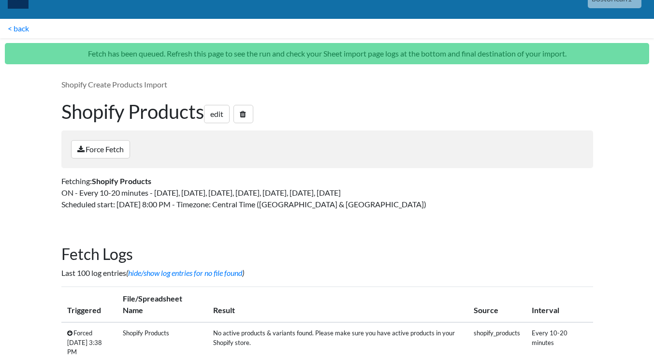
scroll to position [18, 0]
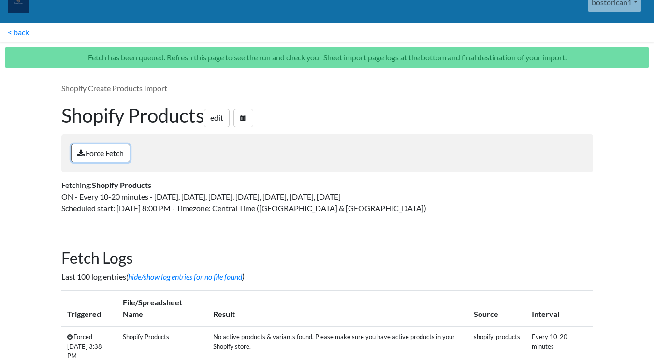
click at [101, 154] on link "Force Fetch" at bounding box center [100, 153] width 59 height 18
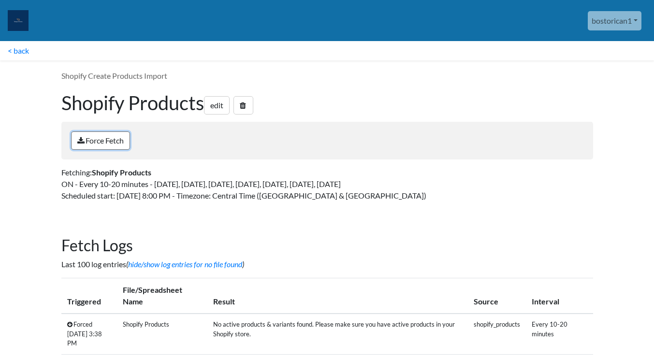
click at [98, 142] on link "Force Fetch" at bounding box center [100, 140] width 59 height 18
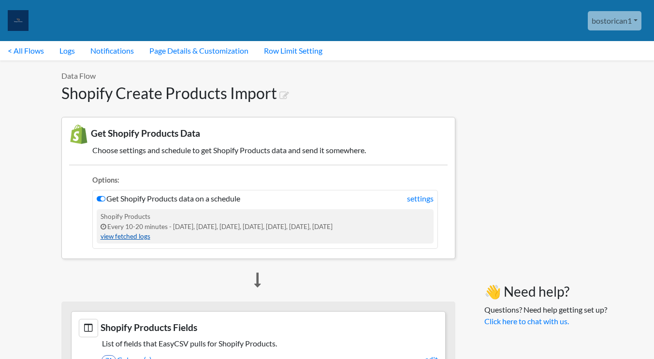
click at [135, 233] on link "view fetched logs" at bounding box center [126, 236] width 50 height 8
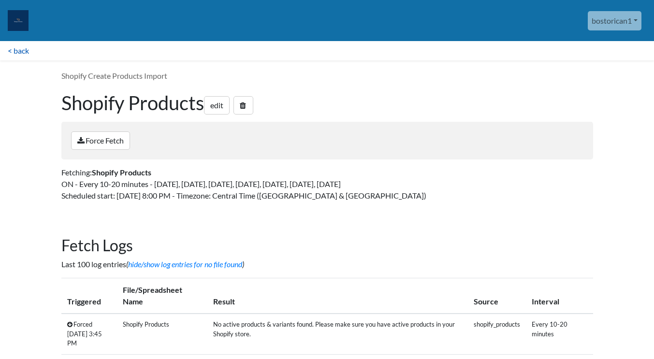
click at [21, 50] on link "< back" at bounding box center [18, 50] width 37 height 19
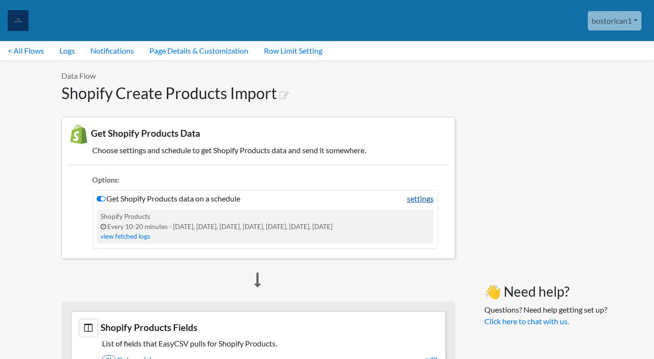
click at [414, 197] on link "settings" at bounding box center [420, 199] width 27 height 12
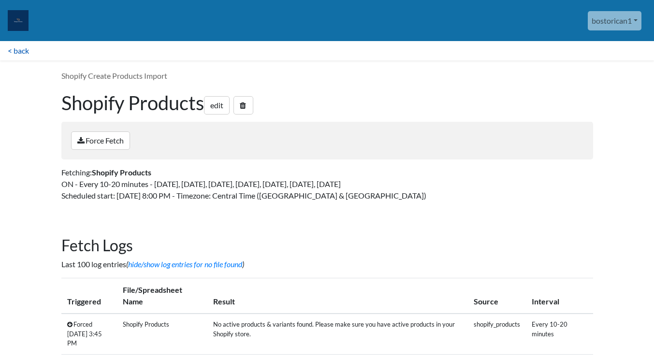
click at [24, 55] on link "< back" at bounding box center [18, 50] width 37 height 19
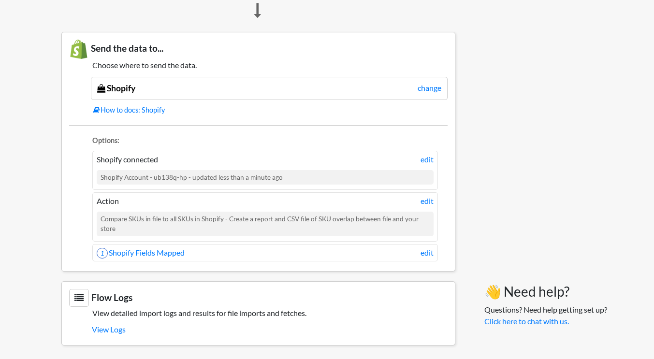
scroll to position [558, 0]
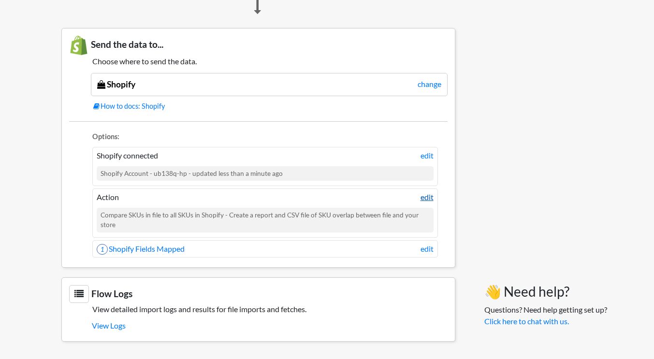
click at [429, 198] on link "edit" at bounding box center [426, 197] width 13 height 12
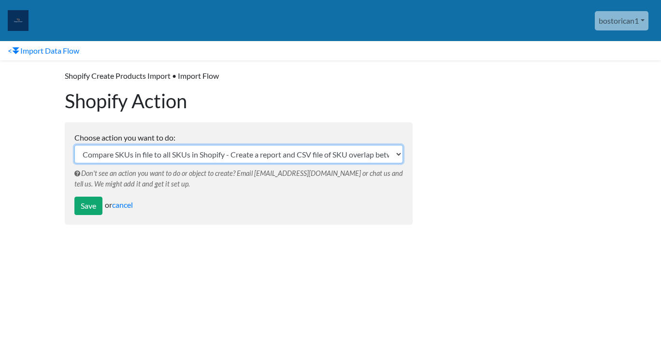
click at [141, 157] on select "Update Existing SKUs - Lookup and update existing SKU fields like Stock, Price,…" at bounding box center [238, 154] width 329 height 18
select select "66"
click at [74, 145] on select "Update Existing SKUs - Lookup and update existing SKU fields like Stock, Price,…" at bounding box center [238, 154] width 329 height 18
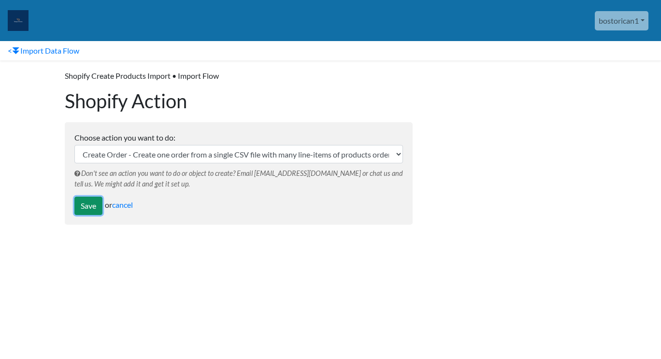
click at [94, 206] on input "Save" at bounding box center [88, 206] width 28 height 18
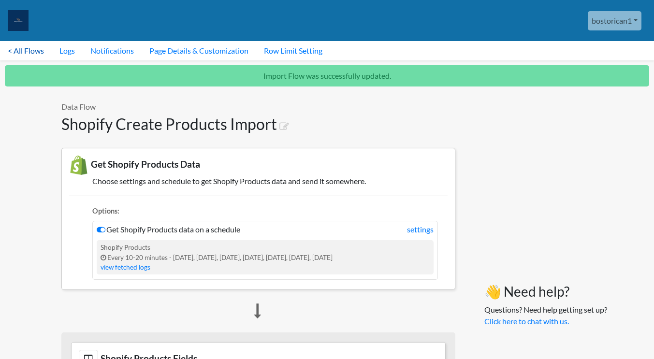
click at [35, 53] on link "< All Flows" at bounding box center [26, 50] width 52 height 19
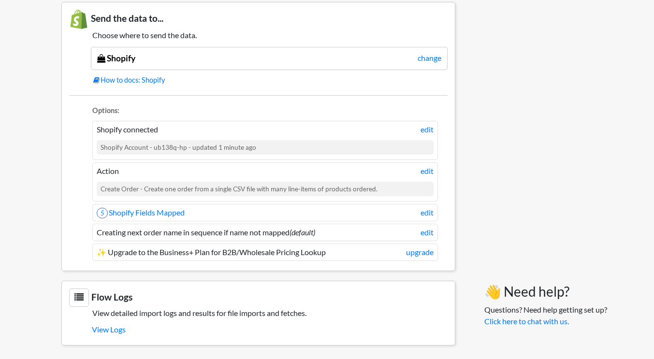
scroll to position [588, 0]
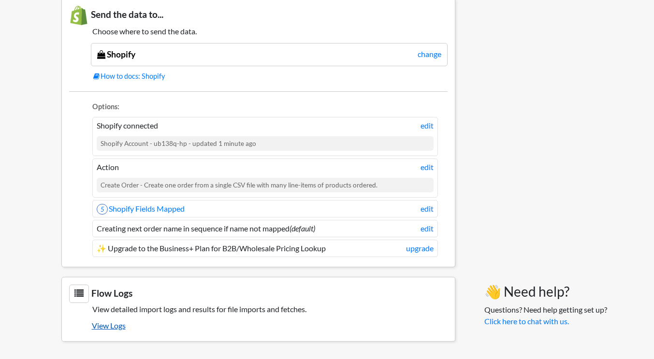
click at [106, 325] on link "View Logs" at bounding box center [270, 325] width 356 height 16
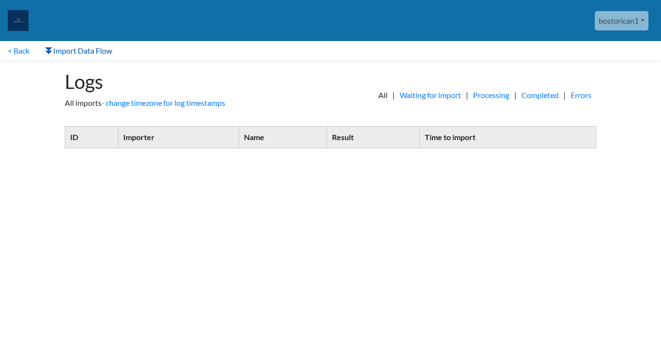
click at [85, 55] on link "Import Data Flow" at bounding box center [78, 50] width 83 height 19
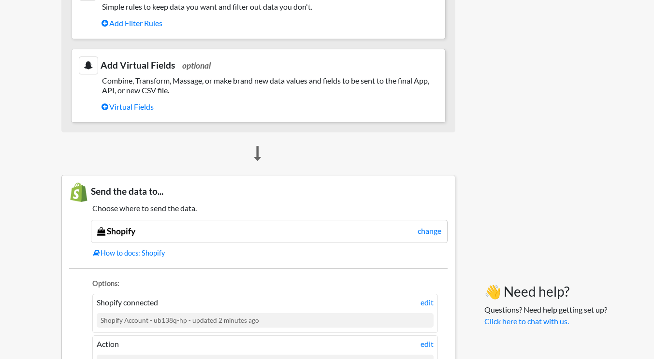
scroll to position [411, 0]
click at [142, 105] on link "Virtual Fields" at bounding box center [269, 106] width 336 height 16
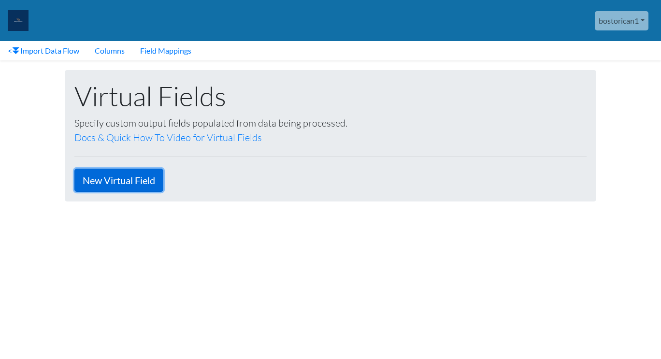
click at [132, 179] on link "New Virtual Field" at bounding box center [118, 180] width 89 height 23
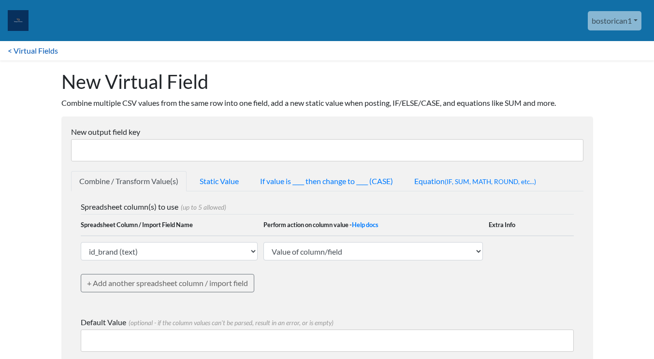
click at [29, 51] on link "< Virtual Fields" at bounding box center [33, 50] width 66 height 19
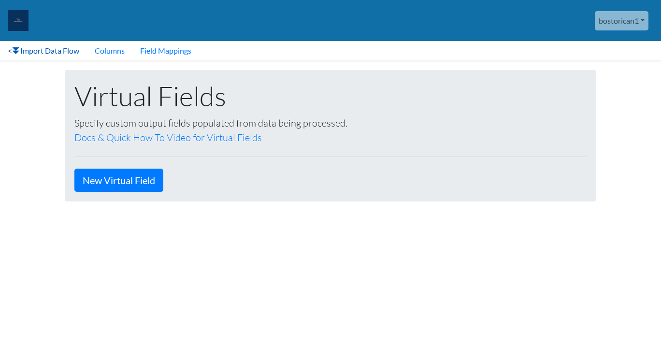
click at [28, 52] on link "< Import Data Flow" at bounding box center [43, 50] width 87 height 19
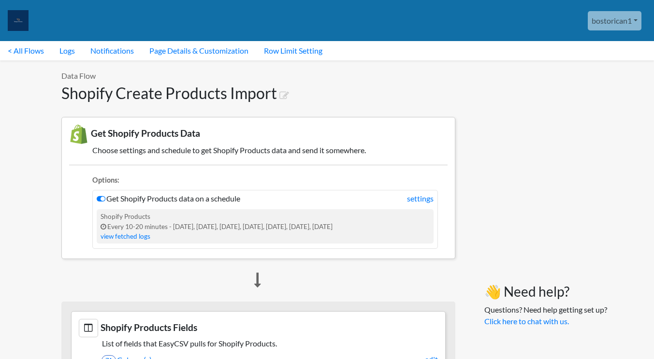
click at [603, 24] on link "bostorican1" at bounding box center [615, 20] width 54 height 19
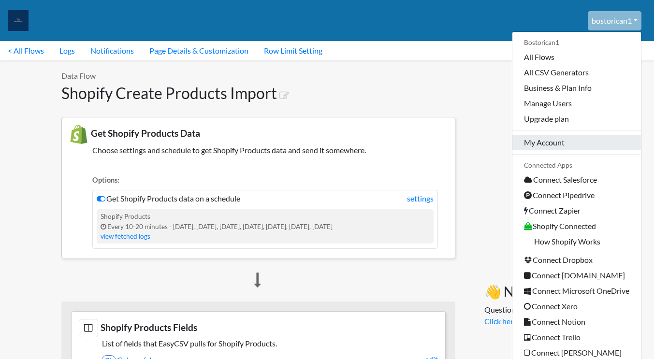
click at [541, 143] on link "My Account" at bounding box center [576, 142] width 129 height 15
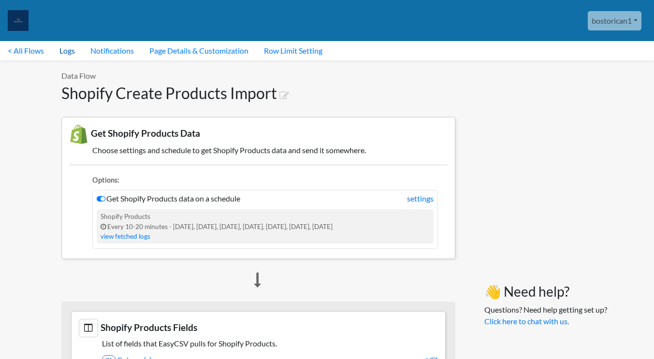
click at [67, 51] on link "Logs" at bounding box center [67, 50] width 31 height 19
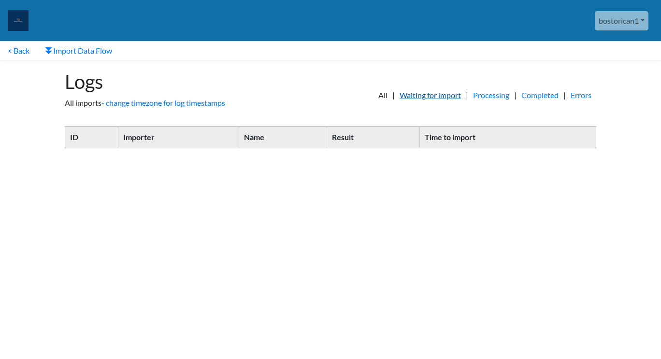
click at [424, 94] on link "Waiting for import" at bounding box center [430, 95] width 71 height 12
click at [628, 16] on link "bostorican1" at bounding box center [622, 20] width 54 height 19
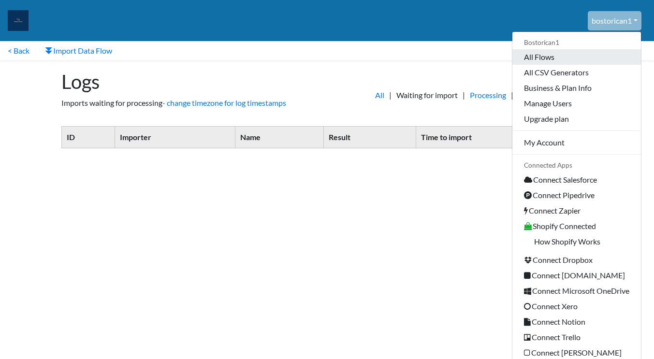
click at [543, 57] on link "All Flows" at bounding box center [576, 56] width 129 height 15
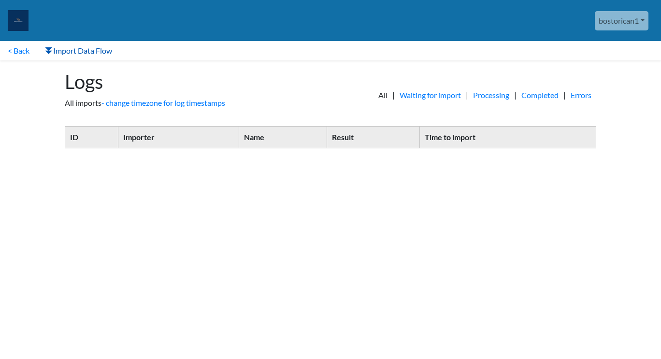
click at [89, 48] on link "Import Data Flow" at bounding box center [78, 50] width 83 height 19
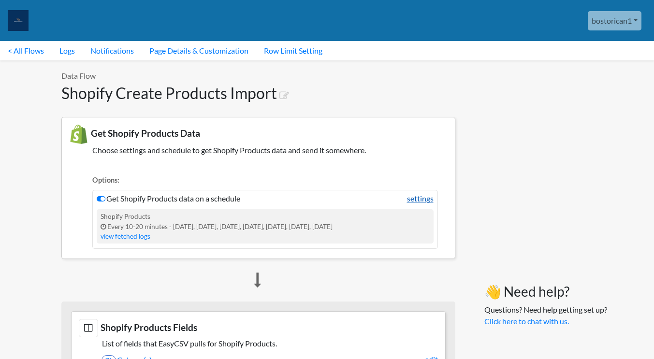
click at [413, 201] on link "settings" at bounding box center [420, 199] width 27 height 12
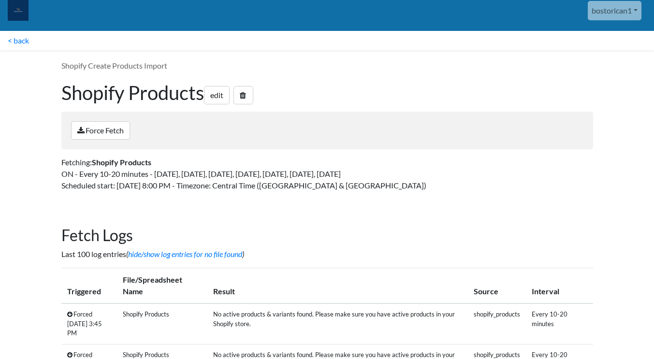
scroll to position [10, 0]
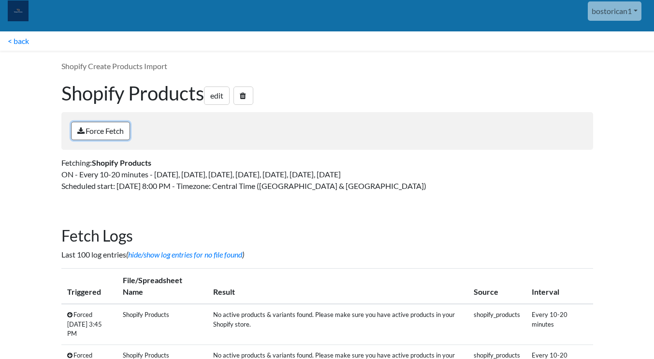
click at [118, 134] on link "Force Fetch" at bounding box center [100, 131] width 59 height 18
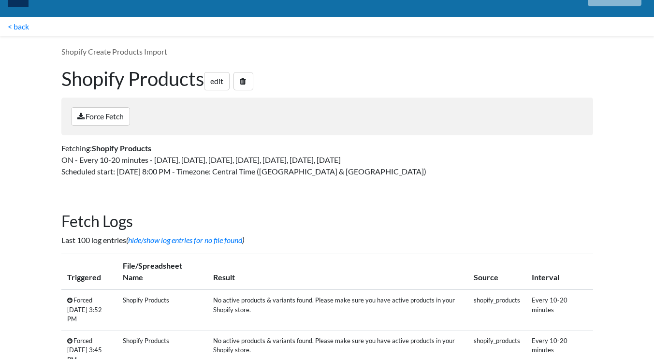
scroll to position [24, 0]
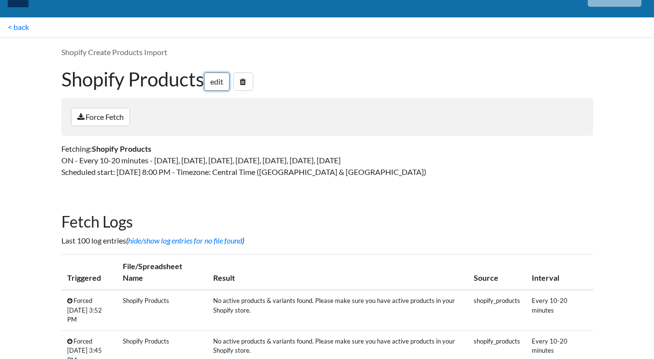
click at [221, 83] on link "edit" at bounding box center [217, 81] width 26 height 18
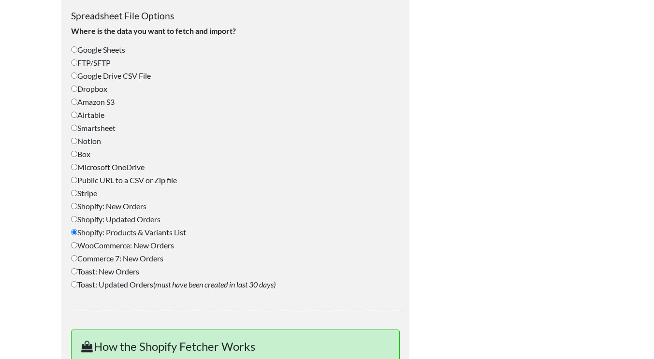
scroll to position [347, 0]
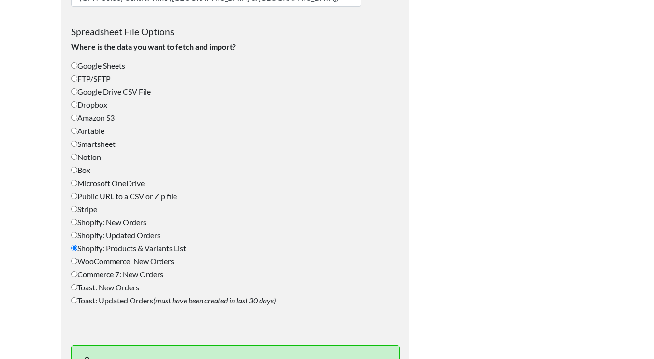
click at [106, 198] on label "Public URL to a CSV or Zip file" at bounding box center [235, 196] width 329 height 12
click at [77, 198] on input "Public URL to a CSV or Zip file" at bounding box center [74, 196] width 6 height 6
radio input "true"
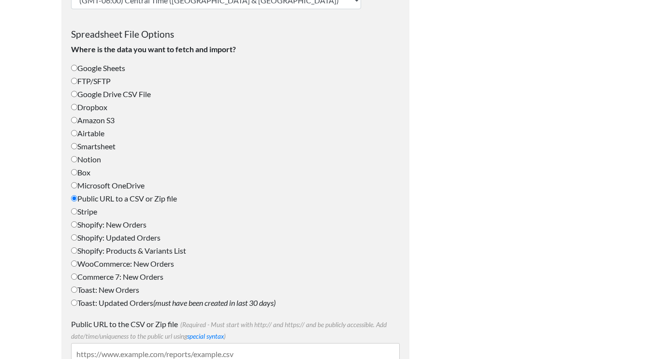
scroll to position [344, 0]
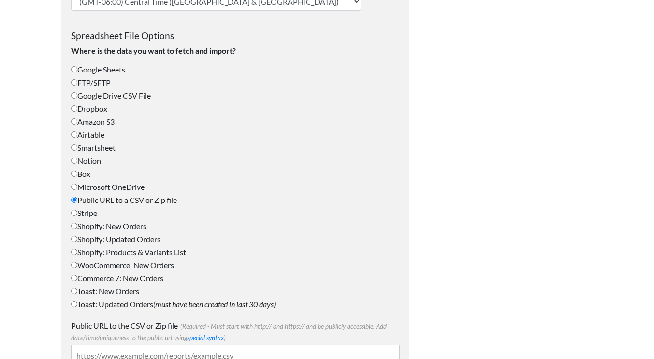
click at [116, 70] on label "Google Sheets" at bounding box center [235, 70] width 329 height 12
click at [77, 70] on input "Google Sheets" at bounding box center [74, 69] width 6 height 6
radio input "true"
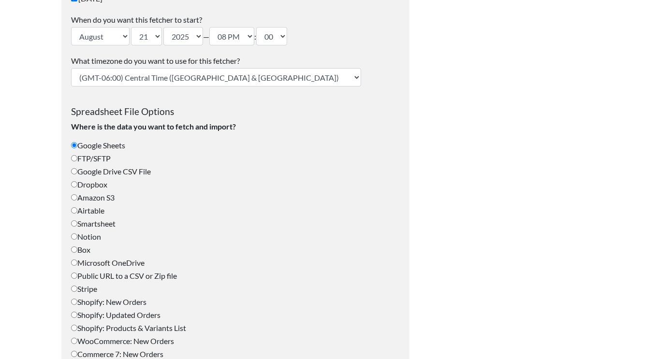
scroll to position [260, 0]
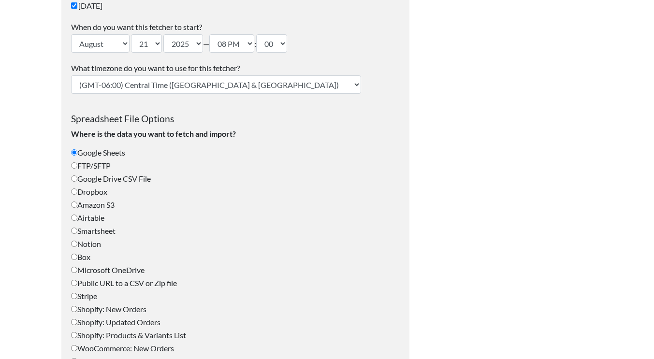
click at [105, 163] on label "FTP/SFTP" at bounding box center [235, 166] width 329 height 12
click at [77, 163] on input "FTP/SFTP" at bounding box center [74, 165] width 6 height 6
radio input "true"
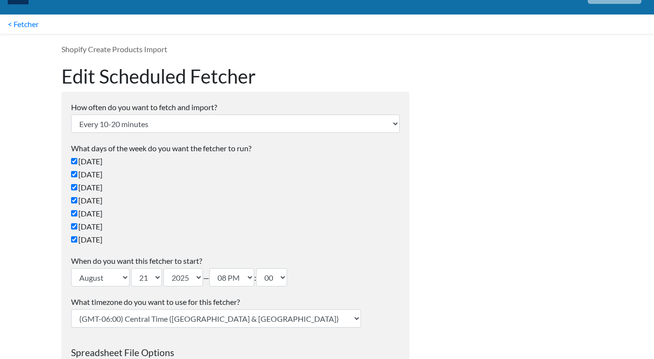
scroll to position [0, 0]
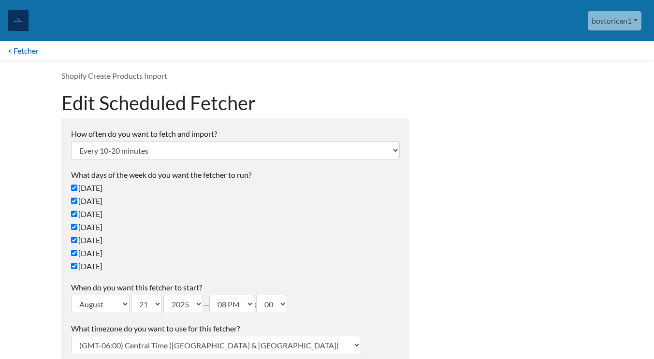
click at [19, 49] on link "< Fetcher" at bounding box center [23, 50] width 46 height 19
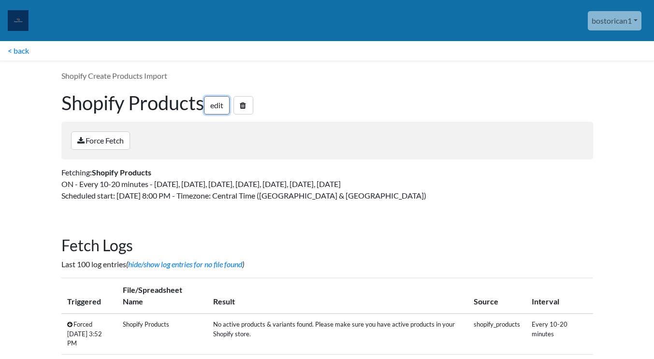
click at [219, 103] on link "edit" at bounding box center [217, 105] width 26 height 18
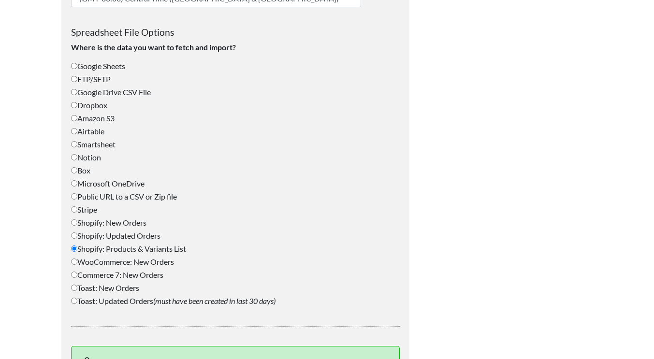
scroll to position [346, 0]
click at [73, 143] on input "Smartsheet" at bounding box center [74, 145] width 6 height 6
radio input "true"
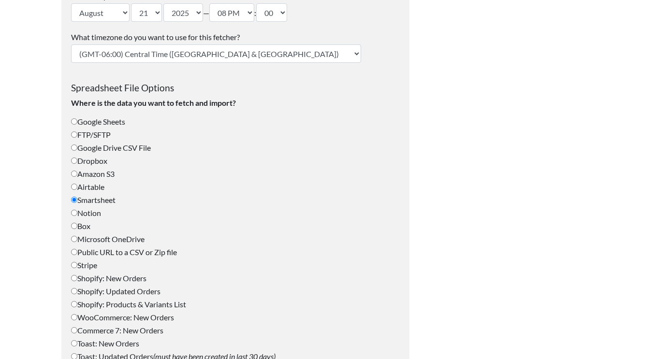
scroll to position [291, 0]
click at [73, 148] on input "Google Drive CSV File" at bounding box center [74, 148] width 6 height 6
radio input "true"
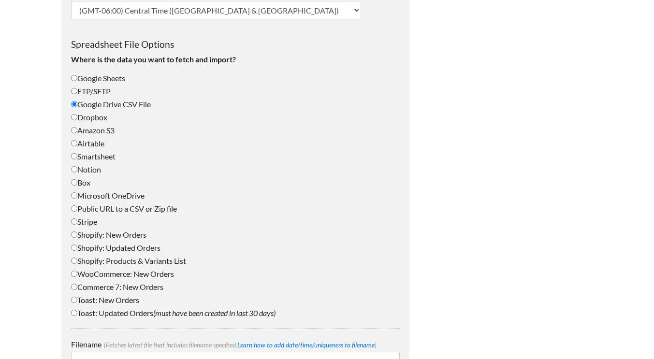
scroll to position [343, 0]
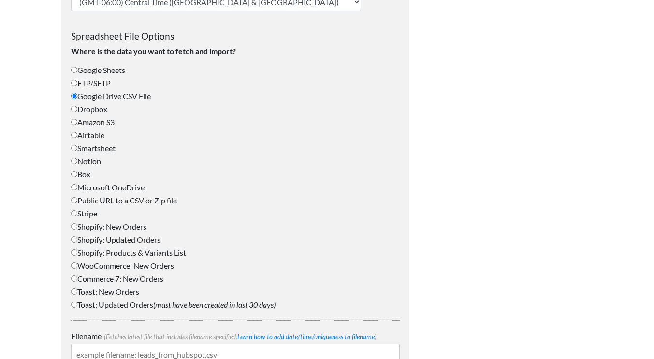
click at [114, 225] on label "Shopify: New Orders" at bounding box center [235, 227] width 329 height 12
click at [77, 225] on input "Shopify: New Orders" at bounding box center [74, 226] width 6 height 6
radio input "true"
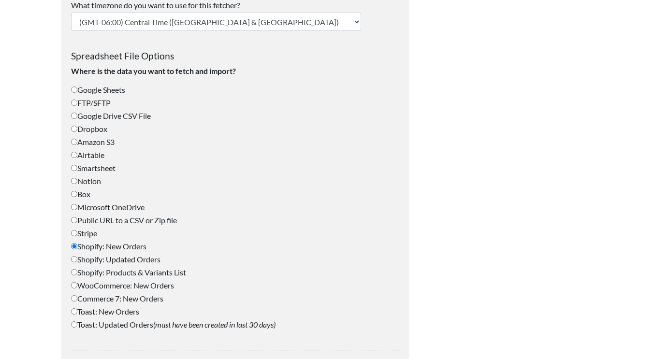
scroll to position [323, 0]
click at [112, 258] on label "Shopify: Updated Orders" at bounding box center [235, 260] width 329 height 12
click at [77, 258] on input "Shopify: Updated Orders" at bounding box center [74, 260] width 6 height 6
radio input "true"
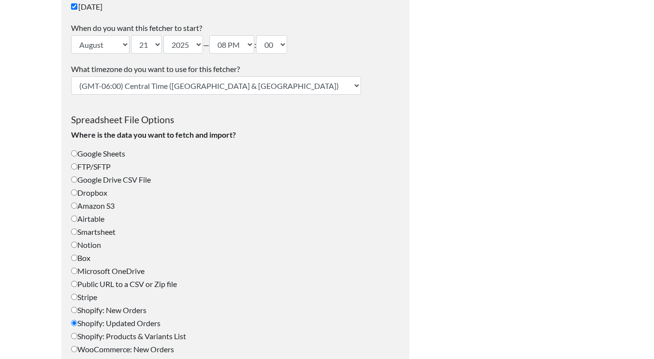
scroll to position [259, 0]
click at [106, 181] on label "Google Drive CSV File" at bounding box center [235, 180] width 329 height 12
click at [77, 181] on input "Google Drive CSV File" at bounding box center [74, 180] width 6 height 6
radio input "true"
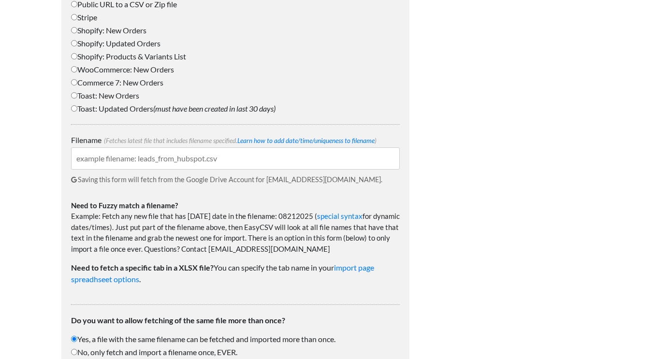
scroll to position [540, 0]
click at [196, 162] on input "Filename (Fetches latest file that includes filename specified. Learn how to ad…" at bounding box center [235, 158] width 329 height 22
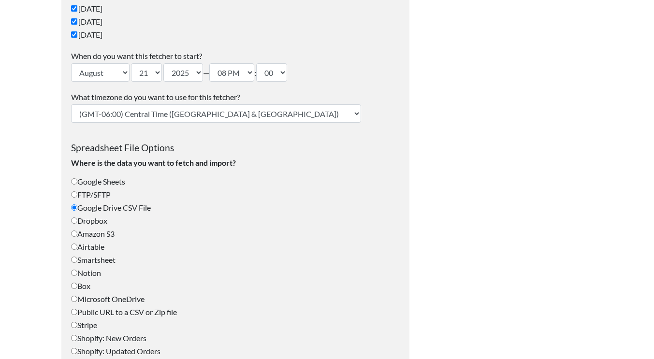
scroll to position [234, 0]
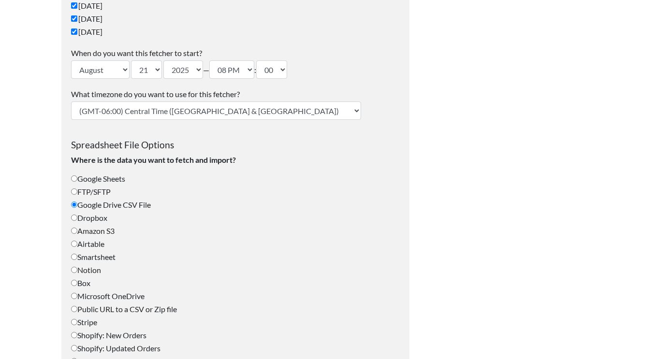
click at [187, 108] on select "(GMT-12:00) International Date Line West (GMT-11:00) American Samoa (GMT-11:00)…" at bounding box center [216, 110] width 290 height 18
select select "Eastern Time (US & Canada)"
click at [71, 101] on select "(GMT-12:00) International Date Line West (GMT-11:00) American Samoa (GMT-11:00)…" at bounding box center [216, 110] width 290 height 18
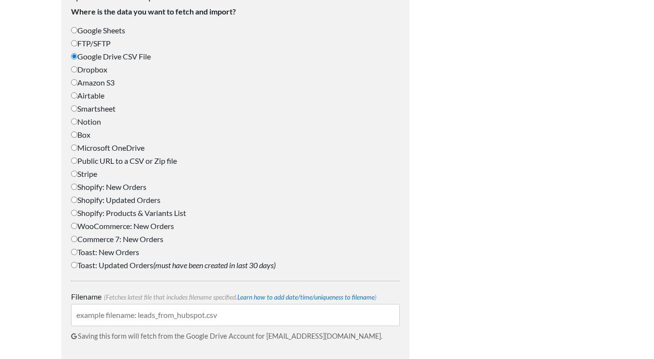
scroll to position [383, 0]
click at [141, 155] on label "Public URL to a CSV or Zip file" at bounding box center [235, 161] width 329 height 12
click at [77, 157] on input "Public URL to a CSV or Zip file" at bounding box center [74, 160] width 6 height 6
radio input "true"
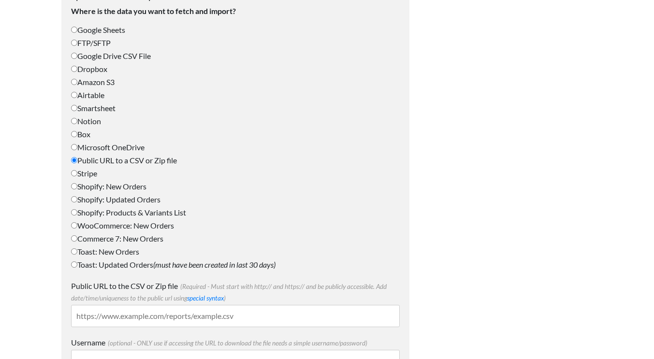
click at [119, 188] on label "Shopify: New Orders" at bounding box center [235, 187] width 329 height 12
click at [77, 188] on input "Shopify: New Orders" at bounding box center [74, 186] width 6 height 6
radio input "true"
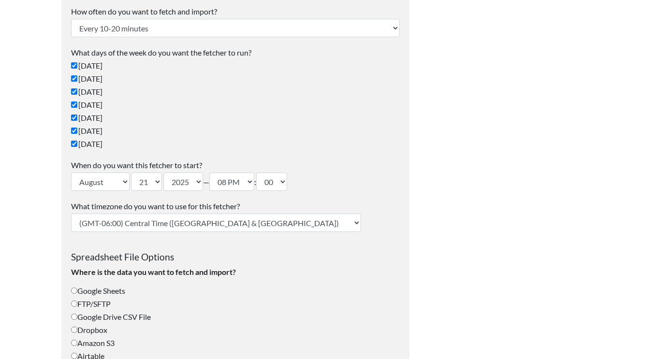
scroll to position [0, 0]
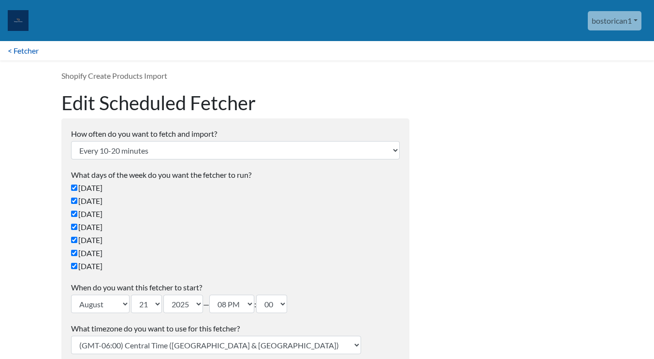
click at [22, 49] on link "< Fetcher" at bounding box center [23, 50] width 46 height 19
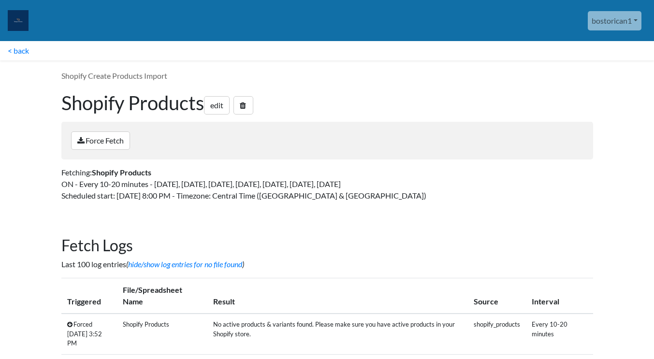
click at [22, 49] on link "< back" at bounding box center [18, 50] width 37 height 19
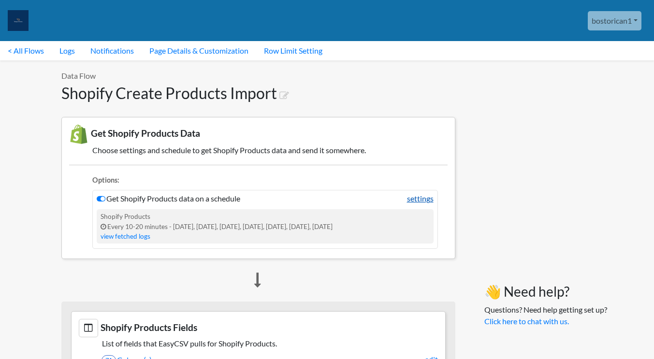
click at [417, 198] on link "settings" at bounding box center [420, 199] width 27 height 12
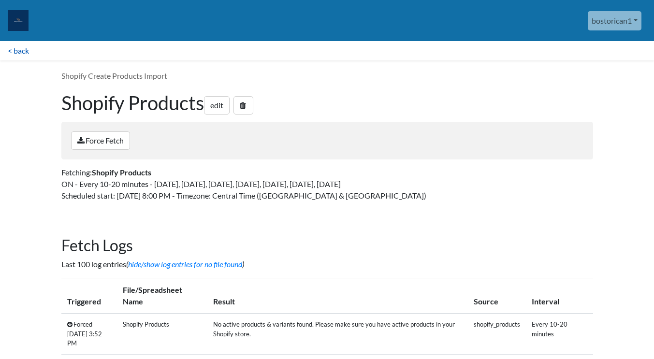
click at [19, 50] on link "< back" at bounding box center [18, 50] width 37 height 19
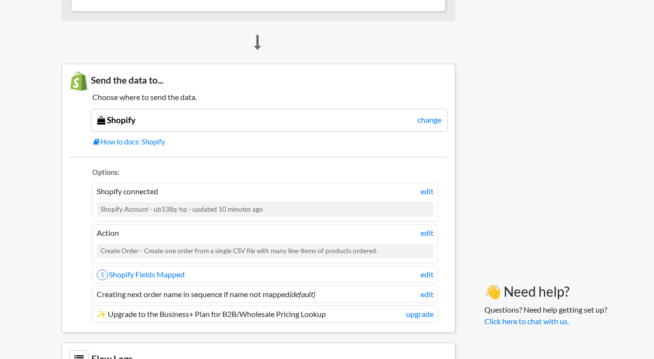
scroll to position [523, 0]
click at [431, 190] on link "edit" at bounding box center [426, 190] width 13 height 12
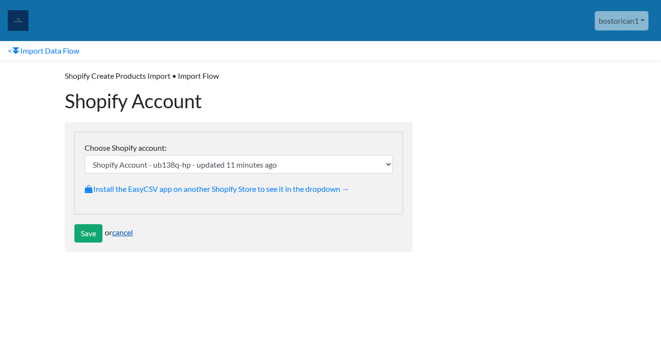
click at [130, 231] on link "cancel" at bounding box center [122, 232] width 21 height 9
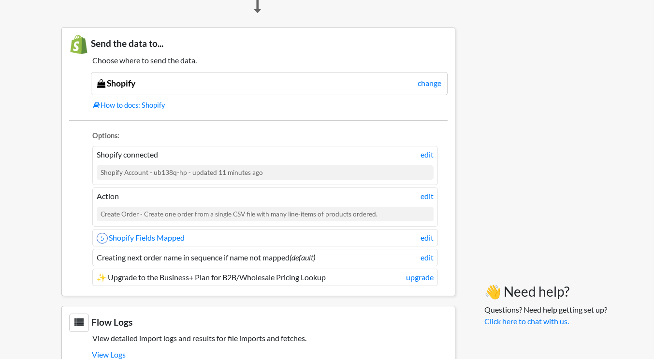
scroll to position [558, 0]
click at [423, 236] on link "edit" at bounding box center [426, 238] width 13 height 12
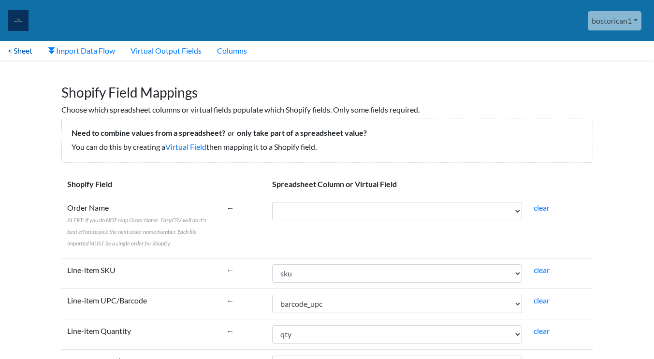
click at [24, 50] on link "< Sheet" at bounding box center [20, 50] width 40 height 19
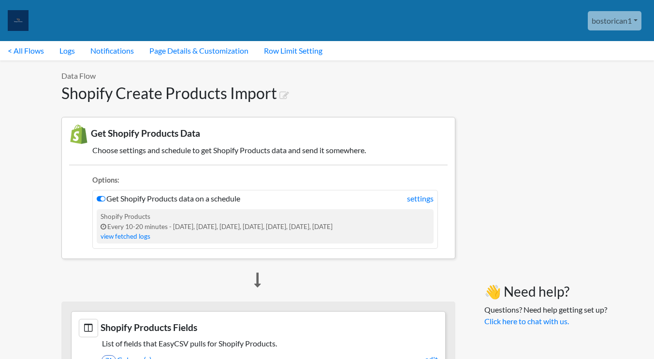
click at [624, 18] on link "bostorican1" at bounding box center [615, 20] width 54 height 19
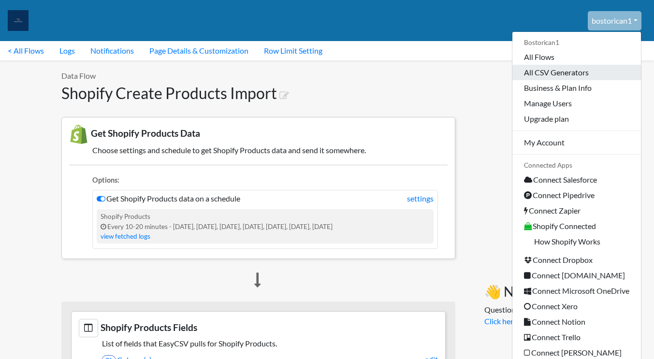
click at [547, 70] on link "All CSV Generators" at bounding box center [576, 72] width 129 height 15
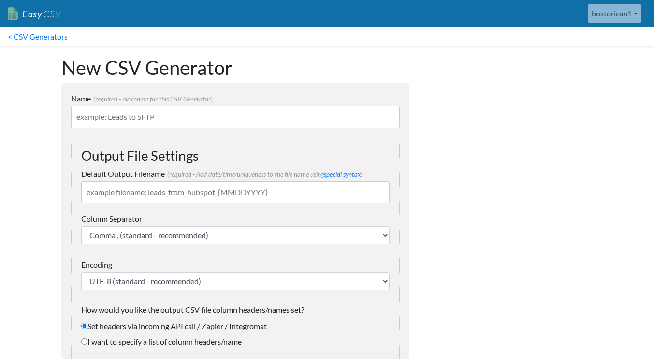
click at [635, 18] on link "bostorican1" at bounding box center [615, 13] width 54 height 19
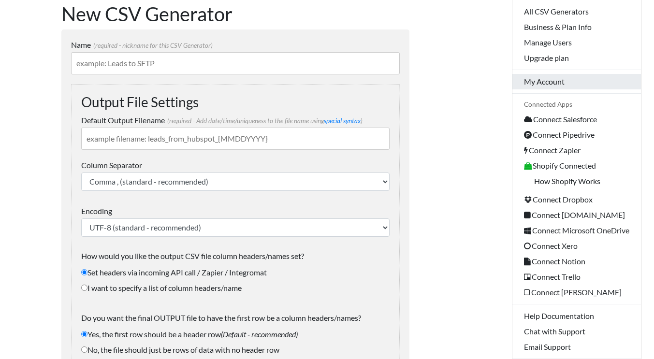
scroll to position [54, 0]
click at [551, 79] on link "My Account" at bounding box center [576, 80] width 129 height 15
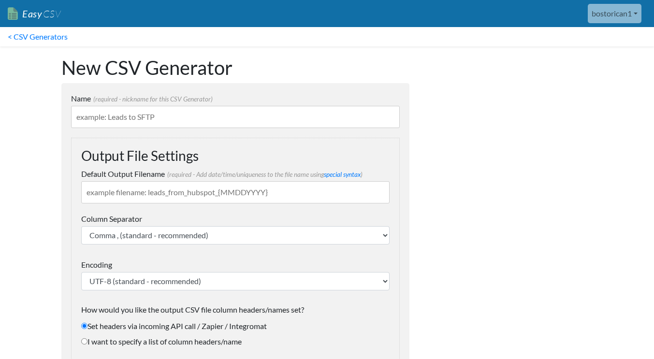
click at [608, 6] on link "bostorican1" at bounding box center [615, 13] width 54 height 19
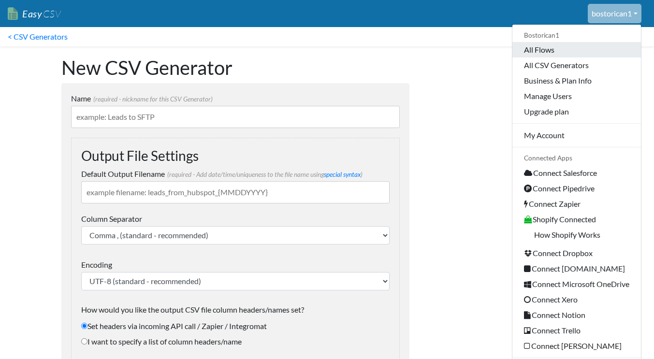
click at [545, 48] on link "All Flows" at bounding box center [576, 49] width 129 height 15
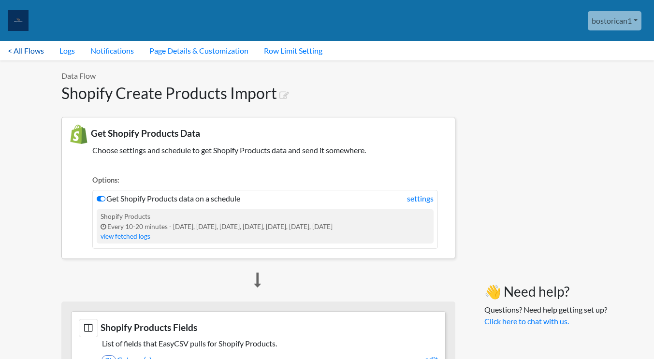
click at [29, 50] on link "< All Flows" at bounding box center [26, 50] width 52 height 19
click at [411, 197] on link "settings" at bounding box center [420, 199] width 27 height 12
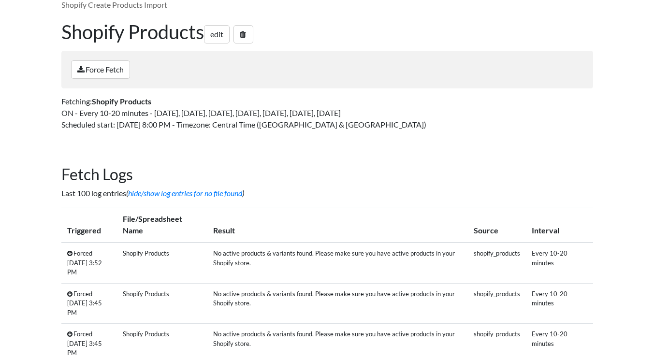
scroll to position [38, 0]
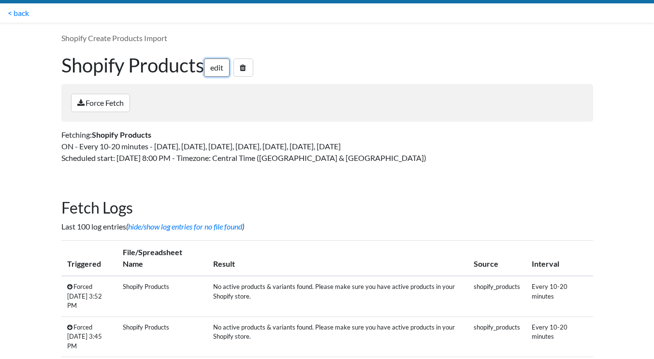
click at [225, 71] on link "edit" at bounding box center [217, 67] width 26 height 18
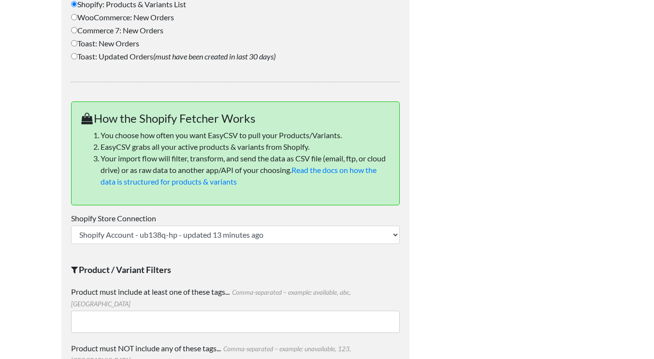
scroll to position [595, 0]
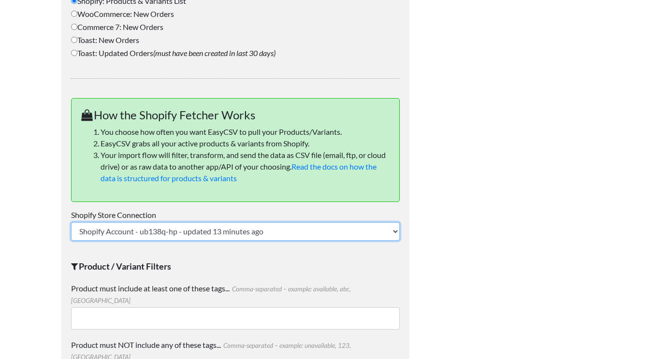
click at [162, 231] on select "Shopify Account - ub138q-hp - updated 13 minutes ago" at bounding box center [235, 231] width 329 height 18
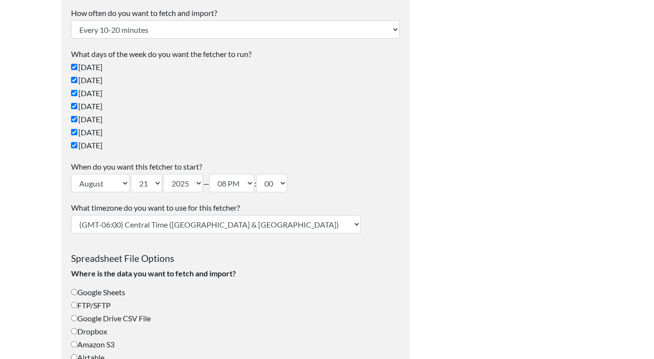
scroll to position [0, 0]
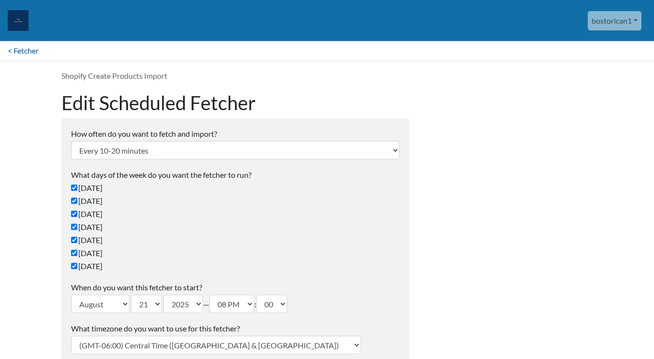
click at [21, 48] on link "< Fetcher" at bounding box center [23, 50] width 46 height 19
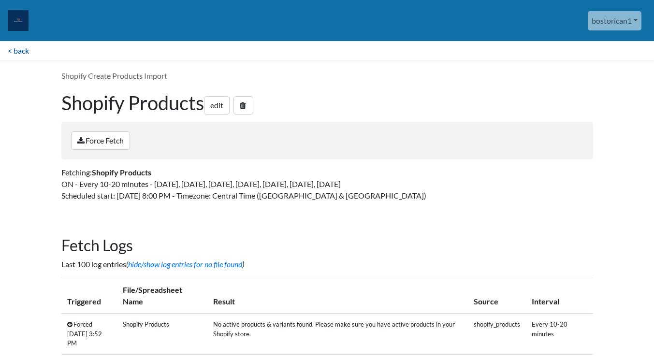
click at [23, 56] on link "< back" at bounding box center [18, 50] width 37 height 19
